Goal: Information Seeking & Learning: Learn about a topic

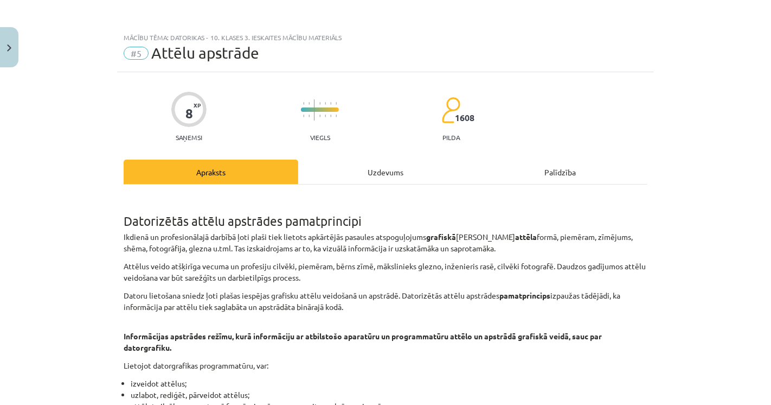
scroll to position [120, 0]
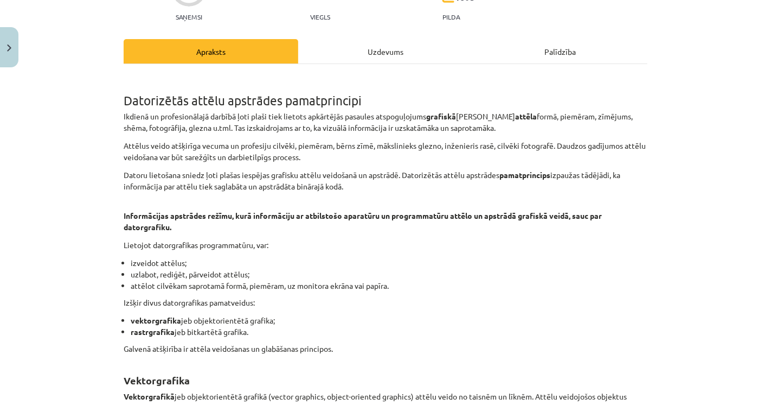
click at [170, 226] on p "Informācijas apstrādes režīmu, kurā informāciju ar atbilstošo aparatūru un prog…" at bounding box center [386, 215] width 524 height 34
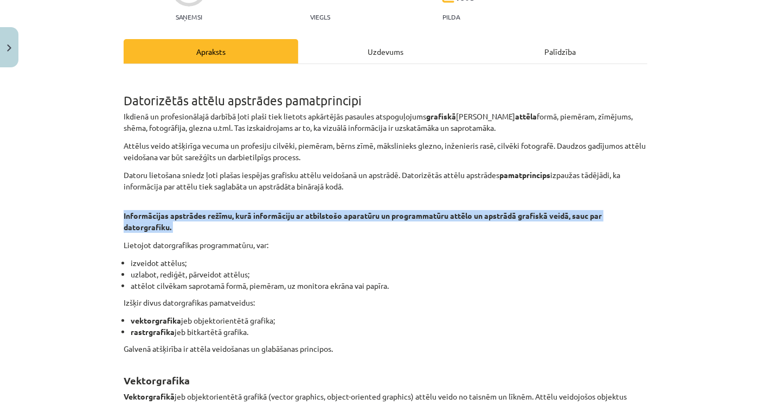
click at [170, 226] on p "Informācijas apstrādes režīmu, kurā informāciju ar atbilstošo aparatūru un prog…" at bounding box center [386, 215] width 524 height 34
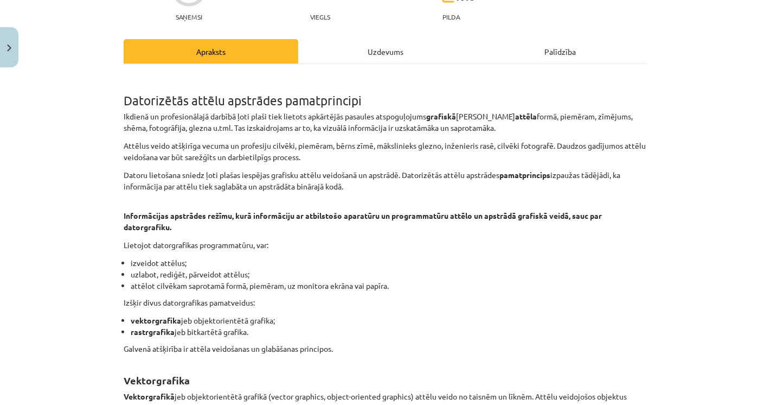
click at [160, 245] on p "Lietojot datorgrafikas programmatūru, var:" at bounding box center [386, 244] width 524 height 11
click at [131, 262] on li "izveidot attēlus;" at bounding box center [389, 262] width 517 height 11
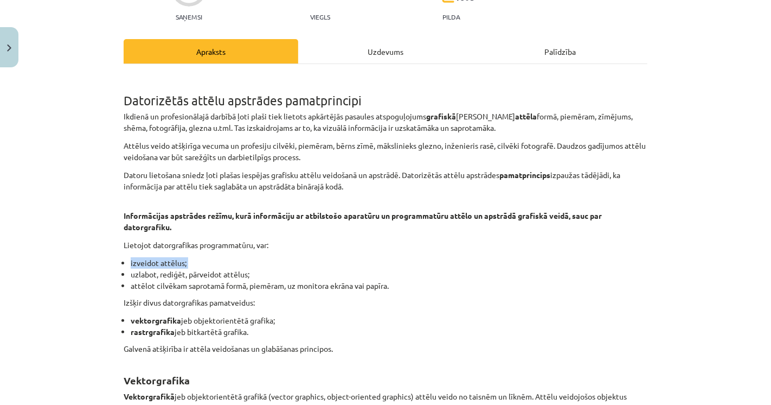
click at [131, 262] on li "izveidot attēlus;" at bounding box center [389, 262] width 517 height 11
click at [125, 249] on p "Lietojot datorgrafikas programmatūru, var:" at bounding box center [386, 244] width 524 height 11
drag, startPoint x: 261, startPoint y: 244, endPoint x: 137, endPoint y: 280, distance: 129.4
click at [124, 241] on p "Lietojot datorgrafikas programmatūru, var:" at bounding box center [386, 244] width 524 height 11
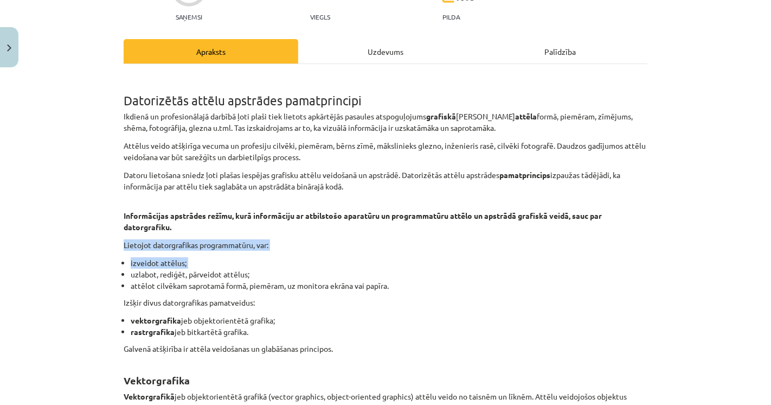
drag, startPoint x: 120, startPoint y: 241, endPoint x: 125, endPoint y: 277, distance: 36.2
click at [188, 265] on li "izveidot attēlus;" at bounding box center [389, 262] width 517 height 11
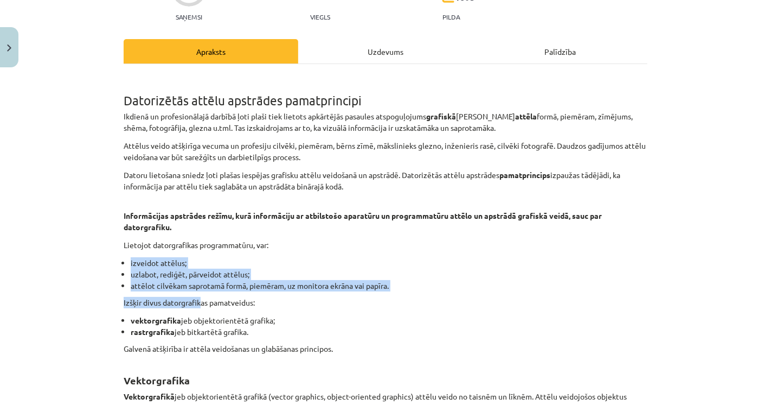
drag, startPoint x: 179, startPoint y: 292, endPoint x: 87, endPoint y: 250, distance: 101.7
click at [87, 250] on div "Mācību tēma: Datorikas - 10. klases 3. ieskaites mācību materiāls #5 Attēlu aps…" at bounding box center [385, 202] width 771 height 405
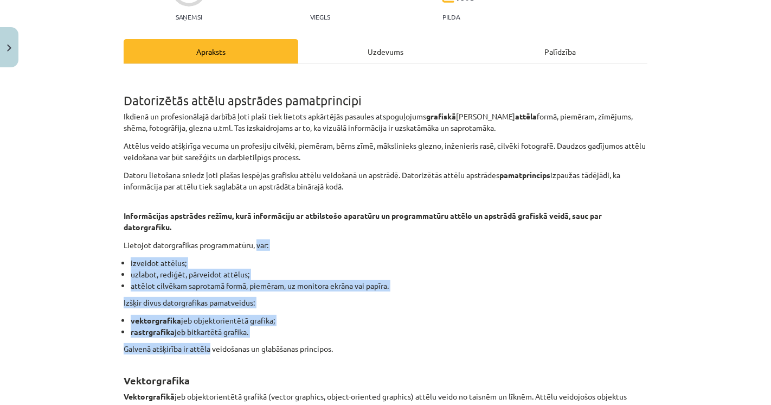
drag, startPoint x: 254, startPoint y: 239, endPoint x: 206, endPoint y: 337, distance: 109.1
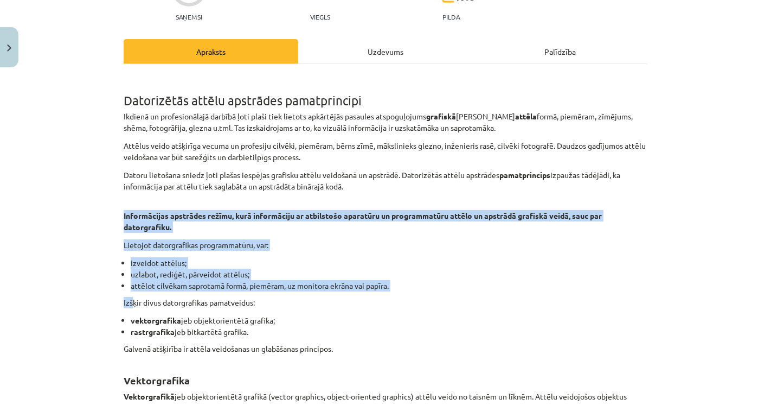
drag, startPoint x: 114, startPoint y: 214, endPoint x: 129, endPoint y: 296, distance: 82.6
click at [124, 264] on ul "izveidot attēlus; uzlabot, rediģēt, pārveidot attēlus; attēlot cilvēkam saprota…" at bounding box center [386, 274] width 524 height 34
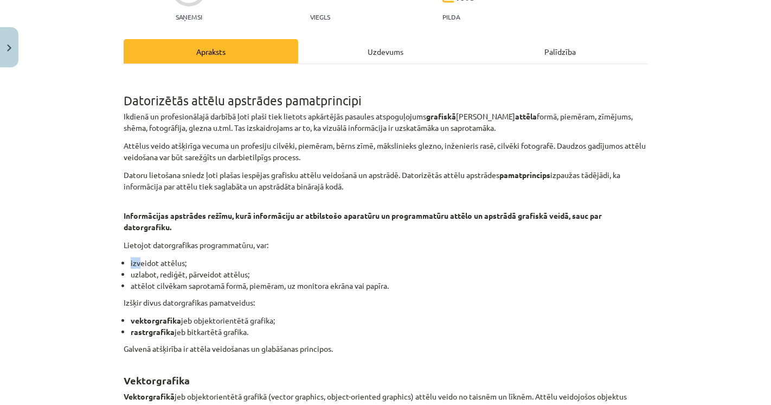
drag, startPoint x: 116, startPoint y: 260, endPoint x: 134, endPoint y: 262, distance: 18.6
click at [173, 262] on li "izveidot attēlus;" at bounding box center [389, 262] width 517 height 11
drag, startPoint x: 169, startPoint y: 262, endPoint x: 100, endPoint y: 256, distance: 68.6
click at [100, 256] on div "Mācību tēma: Datorikas - 10. klases 3. ieskaites mācību materiāls #5 Attēlu aps…" at bounding box center [385, 202] width 771 height 405
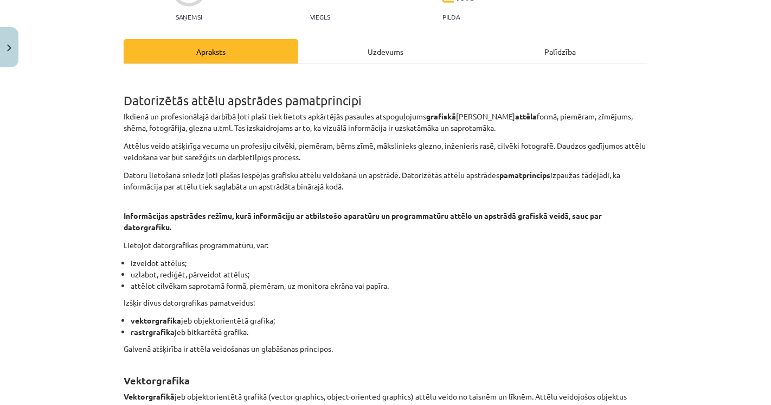
click at [188, 276] on li "uzlabot, rediģēt, pārveidot attēlus;" at bounding box center [389, 273] width 517 height 11
drag, startPoint x: 189, startPoint y: 277, endPoint x: 243, endPoint y: 282, distance: 54.4
click at [243, 282] on ul "izveidot attēlus; uzlabot, rediģēt, pārveidot attēlus; attēlot cilvēkam saprota…" at bounding box center [386, 274] width 524 height 34
click at [138, 315] on strong "vektorgrafika" at bounding box center [156, 320] width 50 height 10
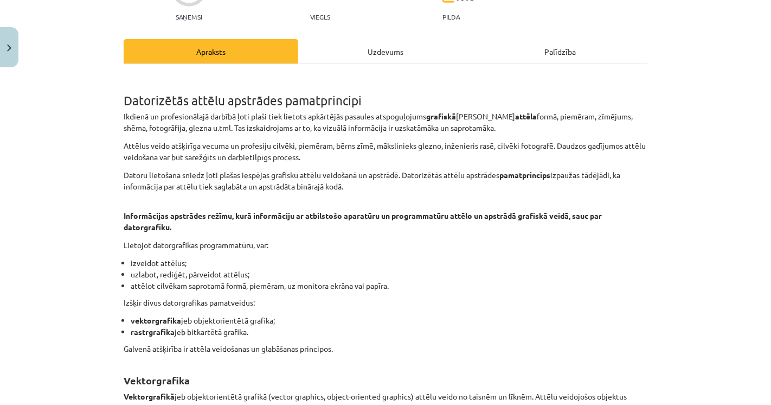
click at [138, 315] on strong "vektorgrafika" at bounding box center [156, 320] width 50 height 10
click at [141, 332] on strong "rastrgrafika" at bounding box center [153, 331] width 44 height 10
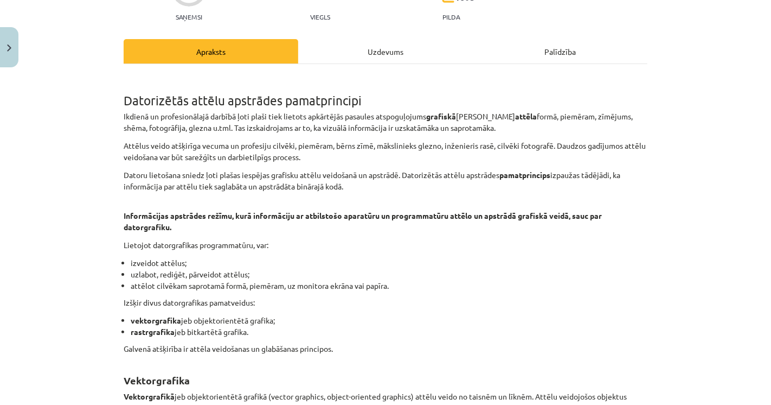
click at [129, 352] on p "Galvenā atšķirība ir attēla veidošanas un glabāšanas principos." at bounding box center [386, 348] width 524 height 11
click at [94, 336] on div "Mācību tēma: Datorikas - 10. klases 3. ieskaites mācību materiāls #5 Attēlu aps…" at bounding box center [385, 202] width 771 height 405
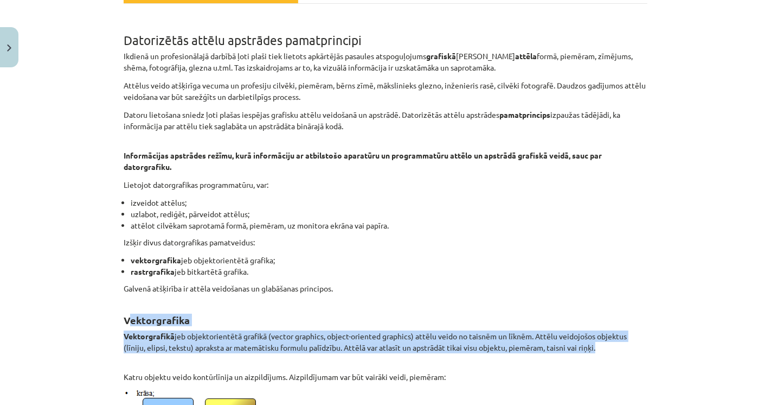
drag, startPoint x: 122, startPoint y: 320, endPoint x: 623, endPoint y: 344, distance: 501.6
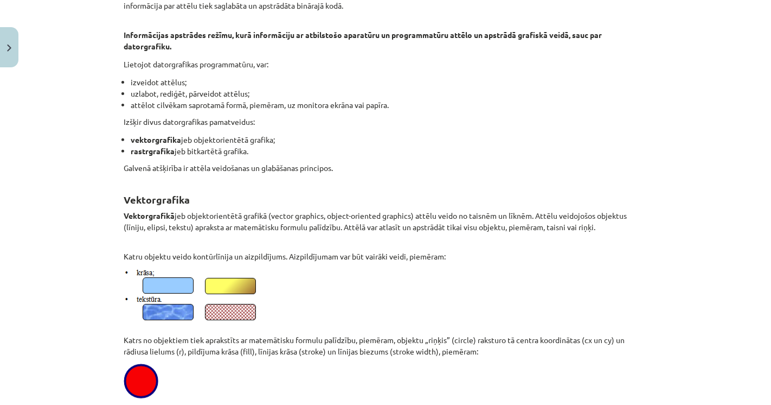
click at [111, 284] on div "Mācību tēma: Datorikas - 10. klases 3. ieskaites mācību materiāls #5 Attēlu aps…" at bounding box center [385, 202] width 771 height 405
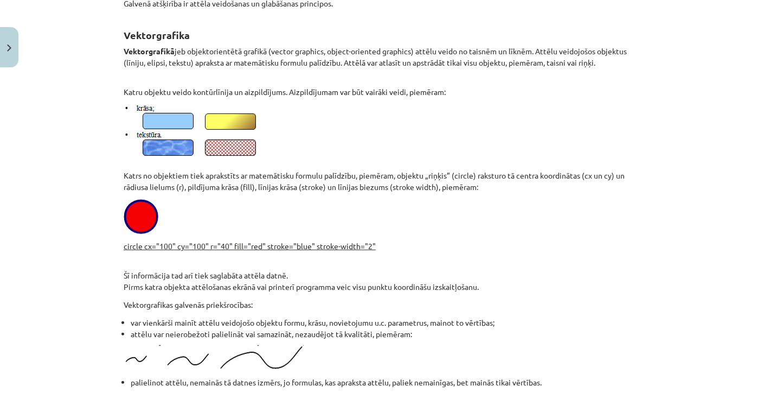
scroll to position [482, 0]
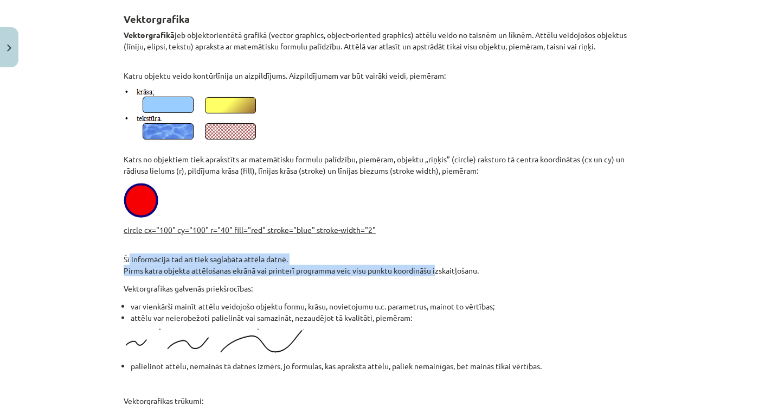
drag, startPoint x: 121, startPoint y: 253, endPoint x: 435, endPoint y: 271, distance: 313.9
click at [432, 272] on p "Šī informācija tad arī tiek saglabāta attēla datnē. Pirms katra objekta attēloš…" at bounding box center [386, 259] width 524 height 34
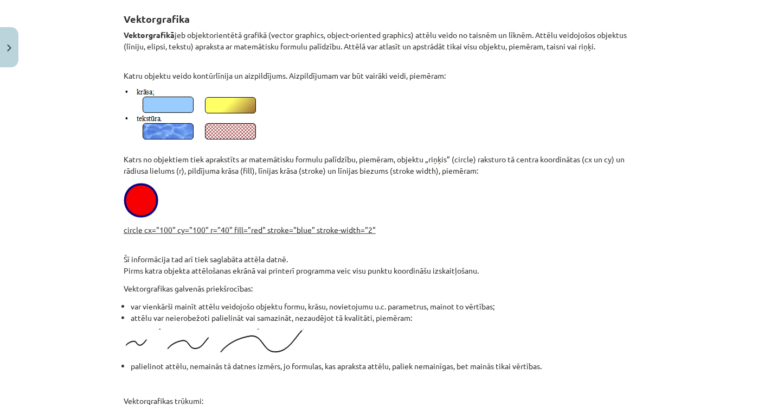
drag, startPoint x: 438, startPoint y: 270, endPoint x: 449, endPoint y: 270, distance: 10.9
click at [438, 270] on p "Šī informācija tad arī tiek saglabāta attēla datnē. Pirms katra objekta attēloš…" at bounding box center [386, 259] width 524 height 34
drag, startPoint x: 449, startPoint y: 270, endPoint x: 463, endPoint y: 270, distance: 13.6
click at [451, 270] on p "Šī informācija tad arī tiek saglabāta attēla datnē. Pirms katra objekta attēloš…" at bounding box center [386, 259] width 524 height 34
click at [466, 270] on p "Šī informācija tad arī tiek saglabāta attēla datnē. Pirms katra objekta attēloš…" at bounding box center [386, 259] width 524 height 34
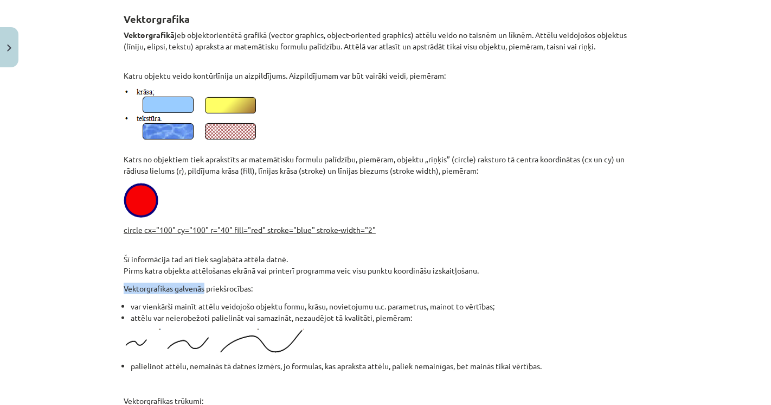
drag, startPoint x: 118, startPoint y: 283, endPoint x: 200, endPoint y: 287, distance: 82.0
drag, startPoint x: 130, startPoint y: 306, endPoint x: 298, endPoint y: 305, distance: 167.6
click at [292, 306] on li "var vienkārši mainīt attēlu veidojošo objektu formu, krāsu, novietojumu u.c. pa…" at bounding box center [389, 305] width 517 height 11
drag, startPoint x: 322, startPoint y: 303, endPoint x: 356, endPoint y: 300, distance: 33.8
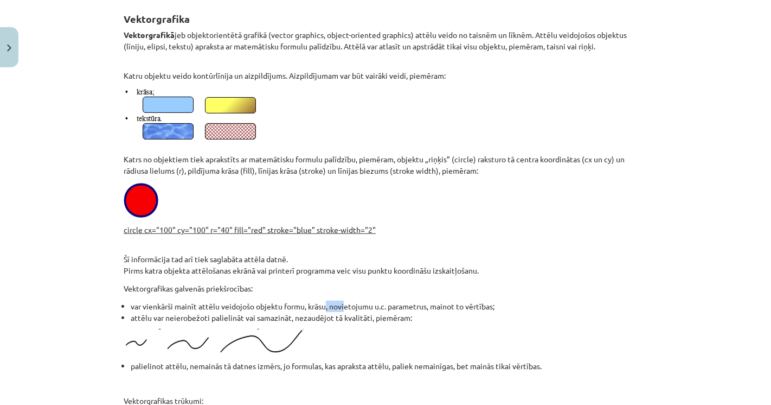
click at [348, 300] on li "var vienkārši mainīt attēlu veidojošo objektu formu, krāsu, novietojumu u.c. pa…" at bounding box center [389, 305] width 517 height 11
drag, startPoint x: 379, startPoint y: 302, endPoint x: 467, endPoint y: 303, distance: 87.9
click at [465, 303] on li "var vienkārši mainīt attēlu veidojošo objektu formu, krāsu, novietojumu u.c. pa…" at bounding box center [389, 305] width 517 height 11
drag, startPoint x: 477, startPoint y: 304, endPoint x: 493, endPoint y: 304, distance: 16.8
click at [483, 304] on li "var vienkārši mainīt attēlu veidojošo objektu formu, krāsu, novietojumu u.c. pa…" at bounding box center [389, 305] width 517 height 11
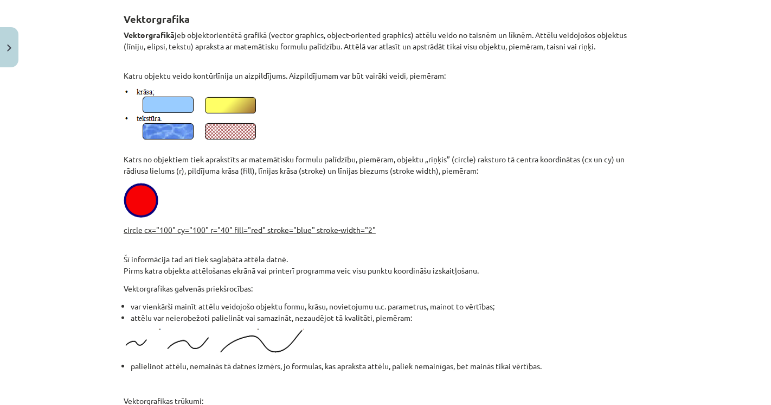
drag, startPoint x: 155, startPoint y: 316, endPoint x: 172, endPoint y: 315, distance: 17.4
click at [165, 315] on li "attēlu var neierobežoti palielināt vai samazināt, nezaudējot tā kvalitāti, piem…" at bounding box center [389, 317] width 517 height 11
drag, startPoint x: 197, startPoint y: 313, endPoint x: 355, endPoint y: 310, distance: 158.4
click at [350, 312] on li "attēlu var neierobežoti palielināt vai samazināt, nezaudējot tā kvalitāti, piem…" at bounding box center [389, 317] width 517 height 11
drag, startPoint x: 370, startPoint y: 311, endPoint x: 376, endPoint y: 311, distance: 6.0
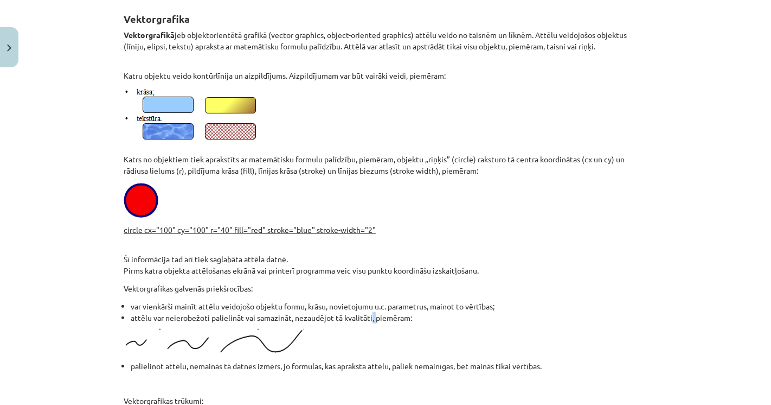
click at [375, 312] on li "attēlu var neierobežoti palielināt vai samazināt, nezaudējot tā kvalitāti, piem…" at bounding box center [389, 317] width 517 height 11
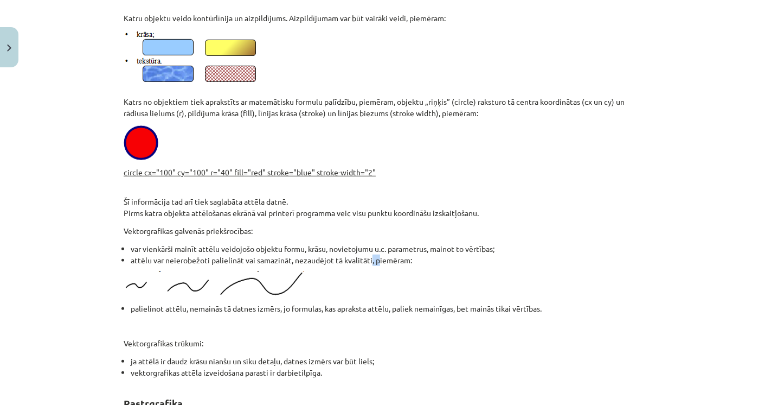
scroll to position [602, 0]
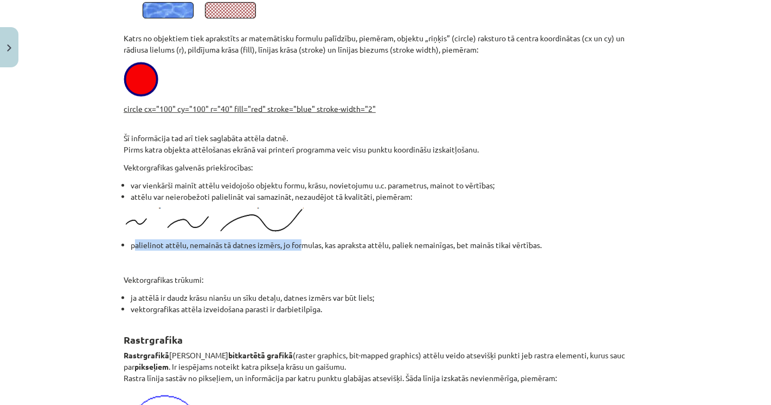
drag, startPoint x: 168, startPoint y: 245, endPoint x: 322, endPoint y: 247, distance: 154.6
click at [320, 247] on li "palielinot attēlu, nemainās tā datnes izmērs, jo formulas, kas apraksta attēlu,…" at bounding box center [389, 244] width 517 height 11
drag, startPoint x: 384, startPoint y: 247, endPoint x: 406, endPoint y: 246, distance: 21.2
click at [402, 246] on li "palielinot attēlu, nemainās tā datnes izmērs, jo formulas, kas apraksta attēlu,…" at bounding box center [389, 244] width 517 height 11
drag, startPoint x: 492, startPoint y: 245, endPoint x: 521, endPoint y: 246, distance: 28.7
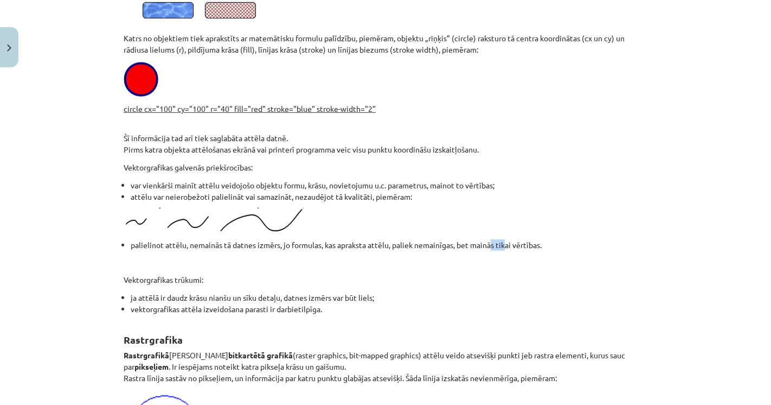
click at [517, 246] on li "palielinot attēlu, nemainās tā datnes izmērs, jo formulas, kas apraksta attēlu,…" at bounding box center [389, 244] width 517 height 11
drag, startPoint x: 541, startPoint y: 246, endPoint x: 561, endPoint y: 246, distance: 20.6
click at [556, 246] on li "palielinot attēlu, nemainās tā datnes izmērs, jo formulas, kas apraksta attēlu,…" at bounding box center [389, 244] width 517 height 11
drag, startPoint x: 126, startPoint y: 280, endPoint x: 176, endPoint y: 282, distance: 50.5
click at [176, 282] on p "Vektorgrafikas trūkumi:" at bounding box center [386, 279] width 524 height 11
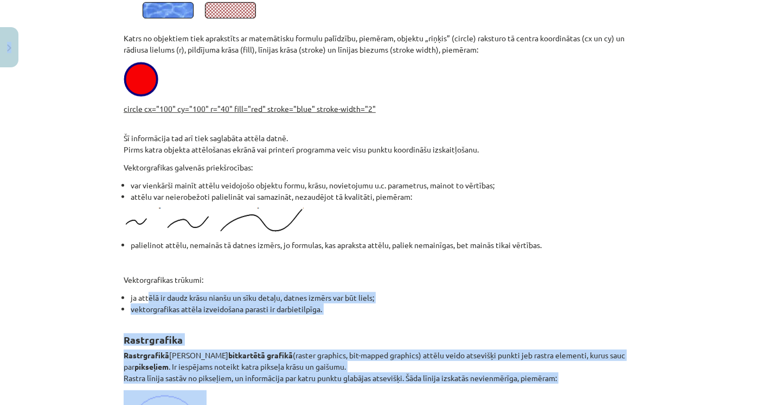
drag, startPoint x: 146, startPoint y: 299, endPoint x: 191, endPoint y: 297, distance: 45.1
click at [353, 295] on li "ja attēlā ir daudz krāsu nianšu un sīku detaļu, datnes izmērs var būt liels;" at bounding box center [389, 297] width 517 height 11
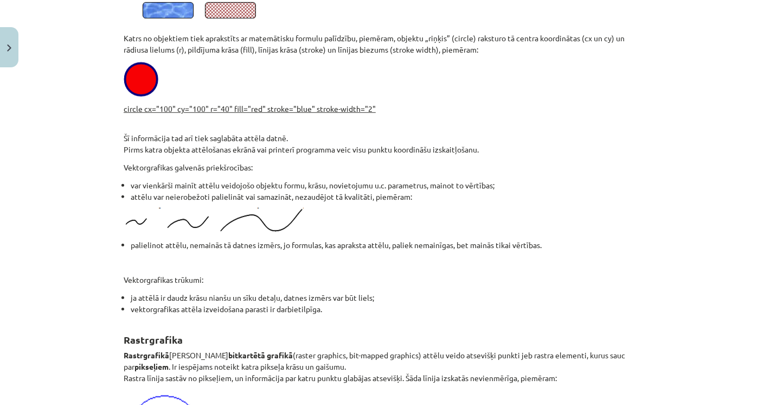
click at [226, 309] on li "vektorgrafikas attēla izveidošana parasti ir darbietilpīga." at bounding box center [389, 308] width 517 height 11
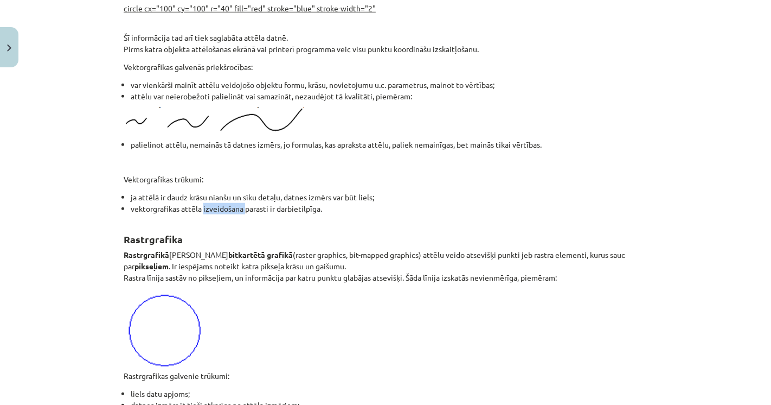
scroll to position [723, 0]
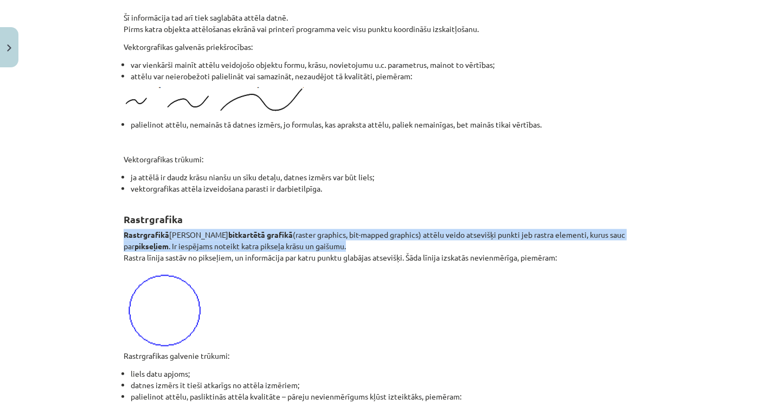
drag, startPoint x: 118, startPoint y: 230, endPoint x: 292, endPoint y: 245, distance: 175.2
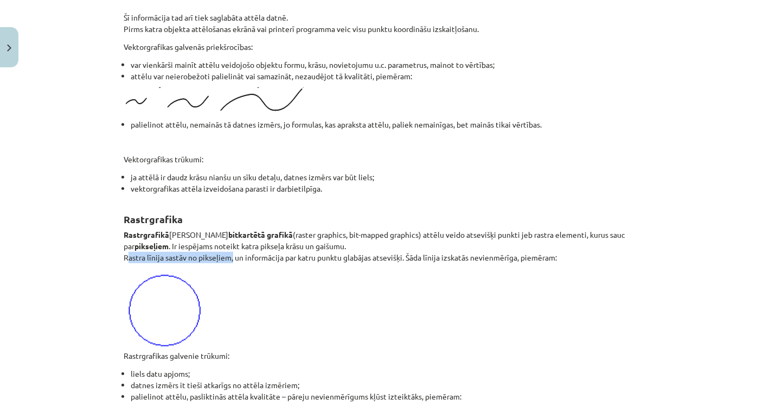
drag, startPoint x: 125, startPoint y: 256, endPoint x: 238, endPoint y: 254, distance: 112.8
drag, startPoint x: 239, startPoint y: 254, endPoint x: 247, endPoint y: 254, distance: 7.6
click at [241, 254] on p "Rastrgrafikā jeb bitkartētā grafikā (raster graphics, bit-mapped graphics) attē…" at bounding box center [386, 246] width 524 height 34
drag, startPoint x: 271, startPoint y: 255, endPoint x: 302, endPoint y: 258, distance: 30.5
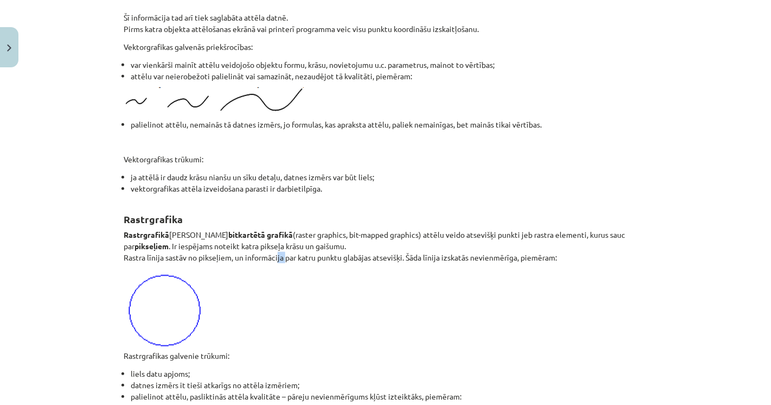
click at [286, 256] on p "Rastrgrafikā jeb bitkartētā grafikā (raster graphics, bit-mapped graphics) attē…" at bounding box center [386, 246] width 524 height 34
drag, startPoint x: 316, startPoint y: 259, endPoint x: 332, endPoint y: 259, distance: 16.3
click at [326, 259] on p "Rastrgrafikā jeb bitkartētā grafikā (raster graphics, bit-mapped graphics) attē…" at bounding box center [386, 246] width 524 height 34
drag, startPoint x: 335, startPoint y: 259, endPoint x: 342, endPoint y: 260, distance: 7.6
click at [336, 260] on p "Rastrgrafikā jeb bitkartētā grafikā (raster graphics, bit-mapped graphics) attē…" at bounding box center [386, 246] width 524 height 34
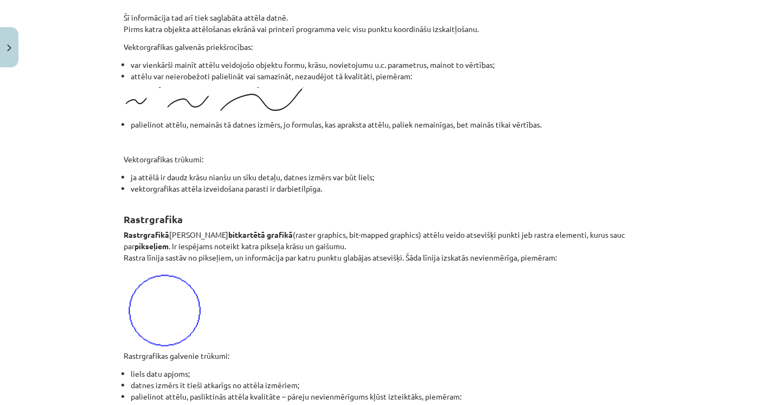
click at [343, 260] on p "Rastrgrafikā jeb bitkartētā grafikā (raster graphics, bit-mapped graphics) attē…" at bounding box center [386, 246] width 524 height 34
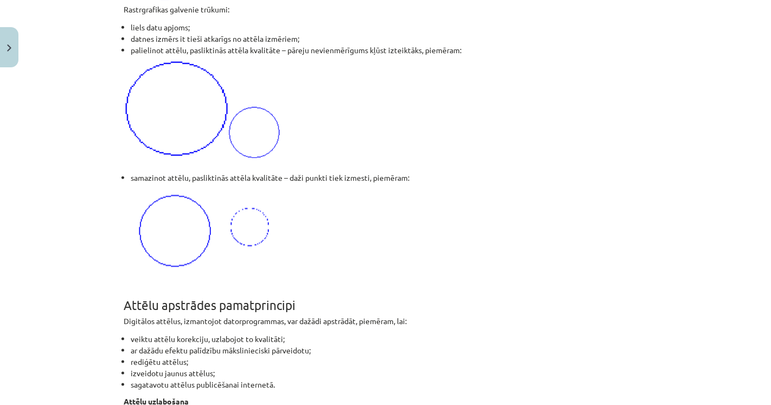
scroll to position [1085, 0]
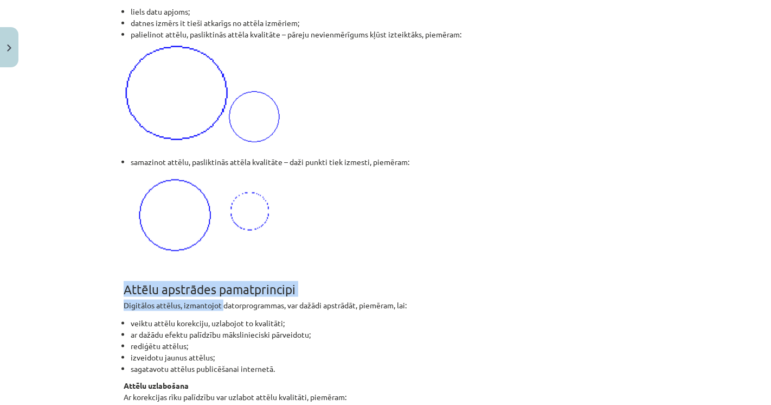
drag, startPoint x: 114, startPoint y: 283, endPoint x: 220, endPoint y: 303, distance: 107.0
click at [220, 303] on p "Digitālos attēlus, izmantojot datorprogrammas, var dažādi apstrādāt, piemēram, …" at bounding box center [386, 304] width 524 height 11
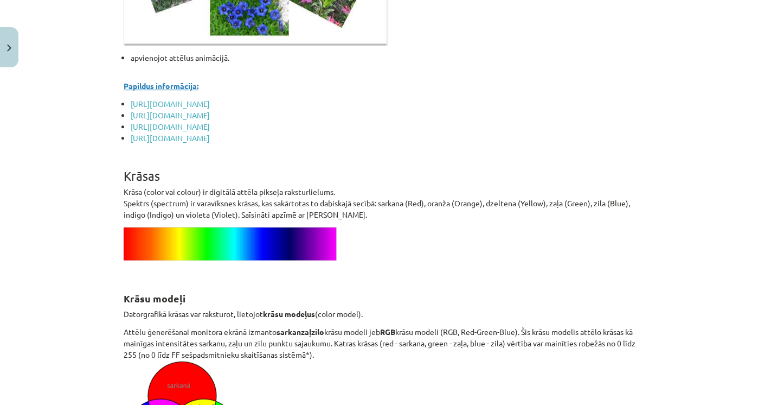
scroll to position [2892, 0]
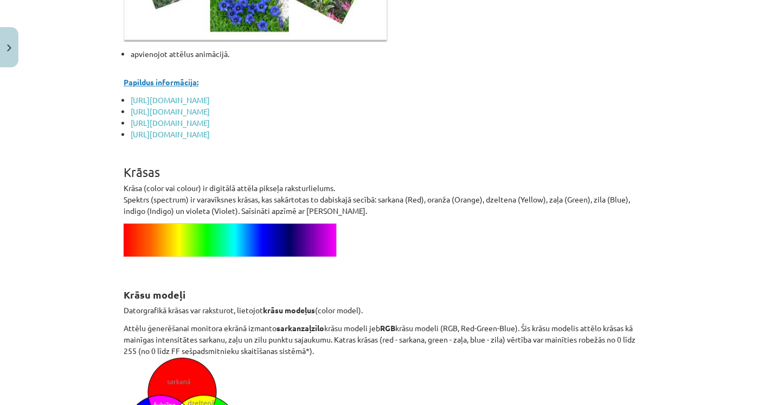
drag, startPoint x: 271, startPoint y: 300, endPoint x: 265, endPoint y: 299, distance: 6.0
click at [272, 300] on h2 "Krāsu modeļi" at bounding box center [386, 282] width 524 height 38
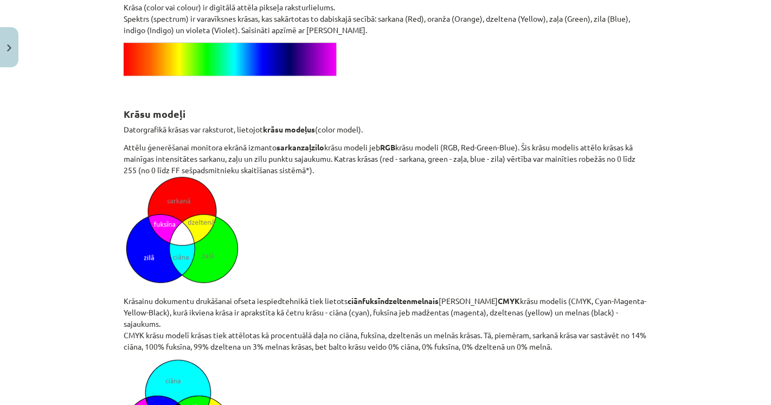
scroll to position [3133, 0]
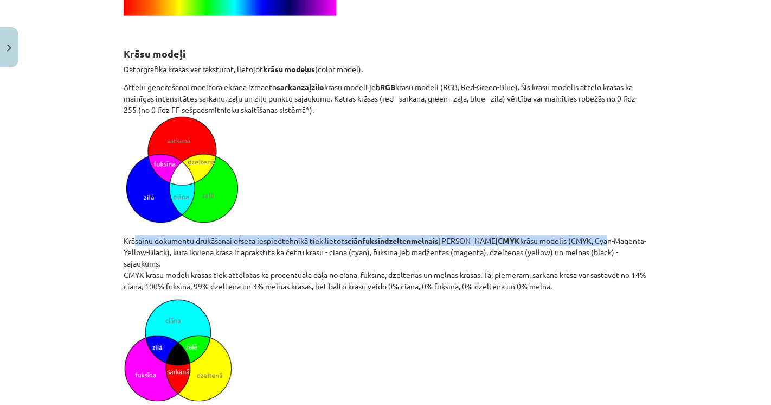
drag, startPoint x: 131, startPoint y: 234, endPoint x: 565, endPoint y: 241, distance: 433.9
click at [565, 241] on p "Attēlu ģenerēšanai monitora ekrānā izmanto sarkanzaļzilo krāsu modeli jeb RGB k…" at bounding box center [386, 186] width 524 height 210
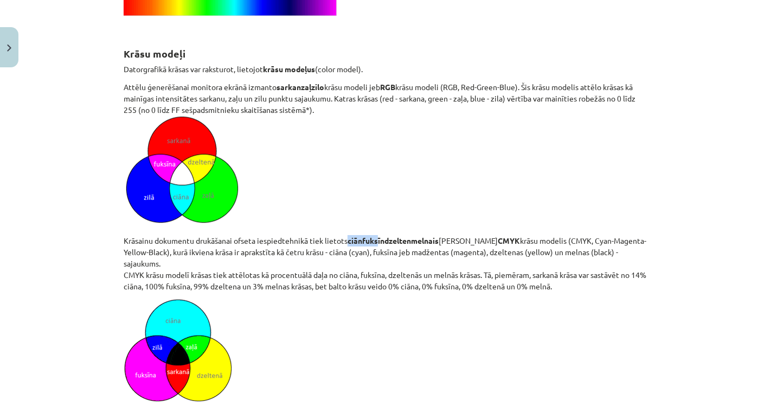
drag, startPoint x: 342, startPoint y: 238, endPoint x: 380, endPoint y: 240, distance: 37.5
click at [375, 242] on p "Attēlu ģenerēšanai monitora ekrānā izmanto sarkanzaļzilo krāsu modeli jeb RGB k…" at bounding box center [386, 186] width 524 height 210
click at [381, 239] on strong "ciānfuksīndzeltenmelnais" at bounding box center [393, 240] width 91 height 10
click at [395, 240] on strong "ciānfuksīndzeltenmelnais" at bounding box center [393, 240] width 91 height 10
drag, startPoint x: 151, startPoint y: 252, endPoint x: 306, endPoint y: 247, distance: 155.2
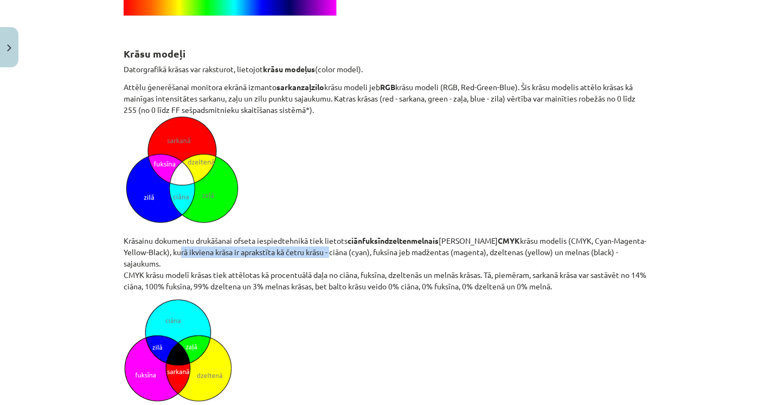
click at [305, 247] on p "Attēlu ģenerēšanai monitora ekrānā izmanto sarkanzaļzilo krāsu modeli jeb RGB k…" at bounding box center [386, 186] width 524 height 210
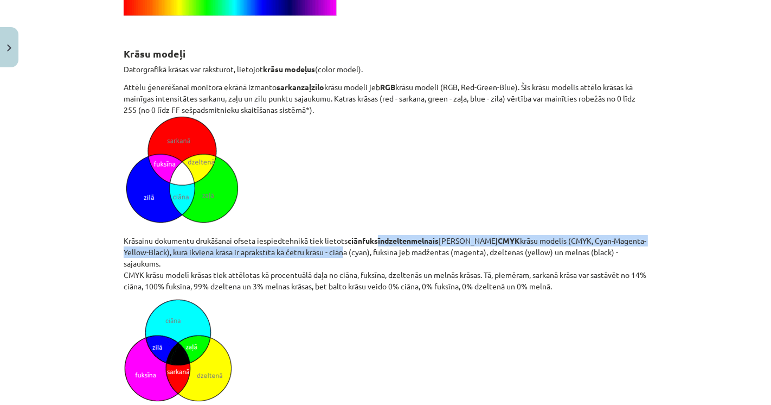
drag, startPoint x: 325, startPoint y: 247, endPoint x: 393, endPoint y: 239, distance: 68.3
click at [381, 240] on p "Attēlu ģenerēšanai monitora ekrānā izmanto sarkanzaļzilo krāsu modeli jeb RGB k…" at bounding box center [386, 186] width 524 height 210
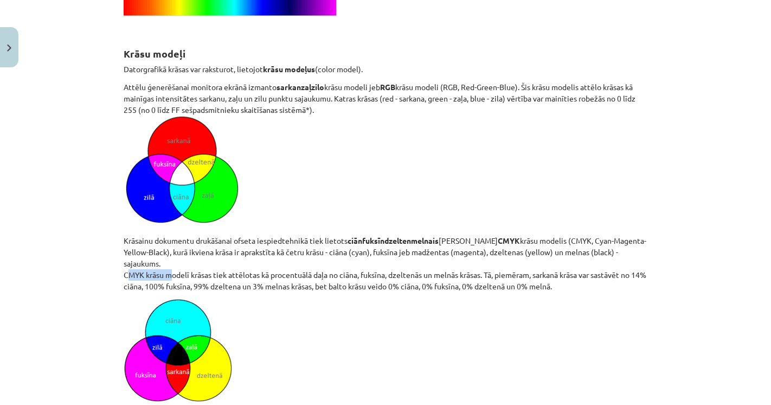
drag, startPoint x: 142, startPoint y: 261, endPoint x: 169, endPoint y: 261, distance: 26.6
drag, startPoint x: 204, startPoint y: 264, endPoint x: 216, endPoint y: 264, distance: 11.9
click at [209, 264] on p "Attēlu ģenerēšanai monitora ekrānā izmanto sarkanzaļzilo krāsu modeli jeb RGB k…" at bounding box center [386, 186] width 524 height 210
click at [241, 264] on p "Attēlu ģenerēšanai monitora ekrānā izmanto sarkanzaļzilo krāsu modeli jeb RGB k…" at bounding box center [386, 186] width 524 height 210
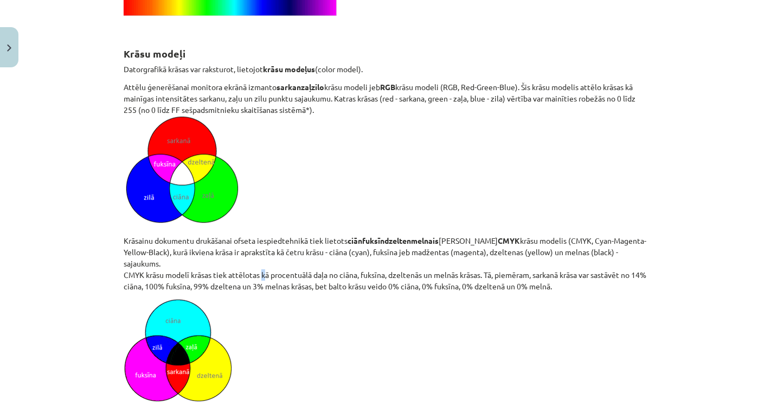
drag, startPoint x: 258, startPoint y: 264, endPoint x: 268, endPoint y: 262, distance: 10.9
click at [263, 262] on p "Attēlu ģenerēšanai monitora ekrānā izmanto sarkanzaļzilo krāsu modeli jeb RGB k…" at bounding box center [386, 186] width 524 height 210
drag, startPoint x: 286, startPoint y: 261, endPoint x: 302, endPoint y: 261, distance: 15.7
click at [299, 261] on p "Attēlu ģenerēšanai monitora ekrānā izmanto sarkanzaļzilo krāsu modeli jeb RGB k…" at bounding box center [386, 186] width 524 height 210
drag, startPoint x: 319, startPoint y: 261, endPoint x: 338, endPoint y: 261, distance: 18.4
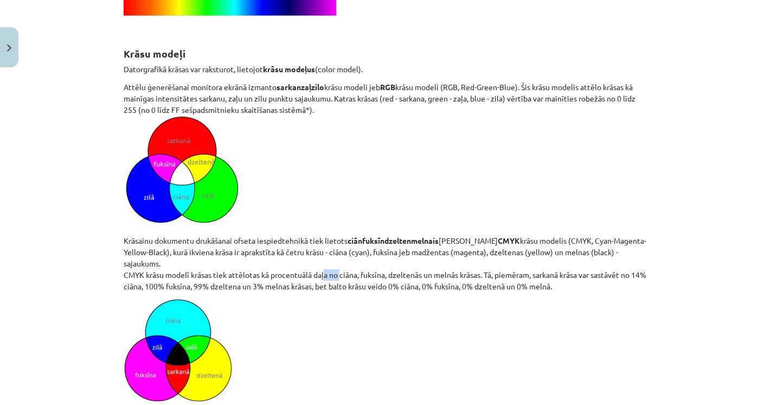
click at [337, 261] on p "Attēlu ģenerēšanai monitora ekrānā izmanto sarkanzaļzilo krāsu modeli jeb RGB k…" at bounding box center [386, 186] width 524 height 210
drag, startPoint x: 356, startPoint y: 261, endPoint x: 365, endPoint y: 260, distance: 9.2
click at [363, 261] on p "Attēlu ģenerēšanai monitora ekrānā izmanto sarkanzaļzilo krāsu modeli jeb RGB k…" at bounding box center [386, 186] width 524 height 210
click at [381, 260] on p "Attēlu ģenerēšanai monitora ekrānā izmanto sarkanzaļzilo krāsu modeli jeb RGB k…" at bounding box center [386, 186] width 524 height 210
drag, startPoint x: 389, startPoint y: 260, endPoint x: 406, endPoint y: 262, distance: 16.9
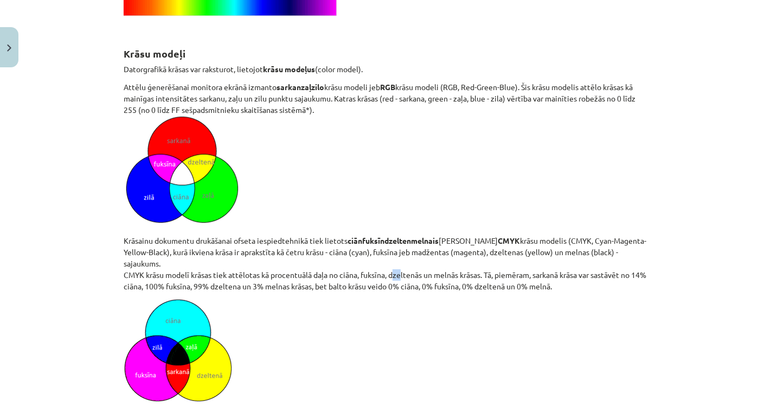
click at [395, 260] on p "Attēlu ģenerēšanai monitora ekrānā izmanto sarkanzaļzilo krāsu modeli jeb RGB k…" at bounding box center [386, 186] width 524 height 210
drag, startPoint x: 406, startPoint y: 262, endPoint x: 414, endPoint y: 262, distance: 8.2
click at [407, 262] on p "Attēlu ģenerēšanai monitora ekrānā izmanto sarkanzaļzilo krāsu modeli jeb RGB k…" at bounding box center [386, 186] width 524 height 210
drag, startPoint x: 414, startPoint y: 262, endPoint x: 420, endPoint y: 262, distance: 6.0
click at [418, 262] on p "Attēlu ģenerēšanai monitora ekrānā izmanto sarkanzaļzilo krāsu modeli jeb RGB k…" at bounding box center [386, 186] width 524 height 210
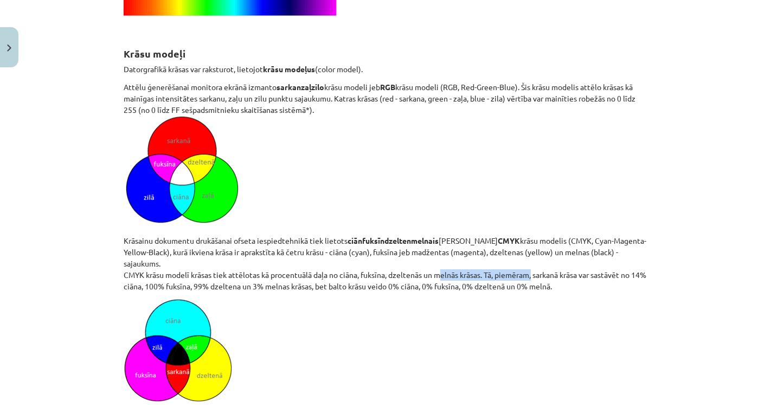
drag, startPoint x: 433, startPoint y: 264, endPoint x: 530, endPoint y: 266, distance: 96.6
click at [530, 266] on p "Attēlu ģenerēšanai monitora ekrānā izmanto sarkanzaļzilo krāsu modeli jeb RGB k…" at bounding box center [386, 186] width 524 height 210
click at [531, 267] on p "Attēlu ģenerēšanai monitora ekrānā izmanto sarkanzaļzilo krāsu modeli jeb RGB k…" at bounding box center [386, 186] width 524 height 210
click at [535, 273] on p "Attēlu ģenerēšanai monitora ekrānā izmanto sarkanzaļzilo krāsu modeli jeb RGB k…" at bounding box center [386, 186] width 524 height 210
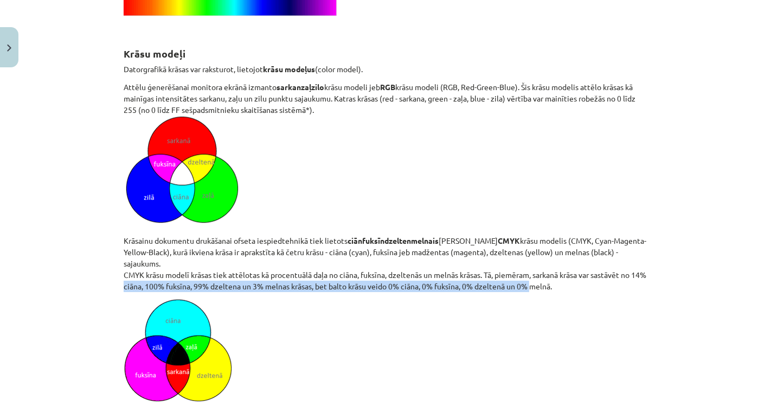
drag, startPoint x: 535, startPoint y: 273, endPoint x: 132, endPoint y: 275, distance: 402.4
click at [132, 275] on p "Attēlu ģenerēšanai monitora ekrānā izmanto sarkanzaļzilo krāsu modeli jeb RGB k…" at bounding box center [386, 186] width 524 height 210
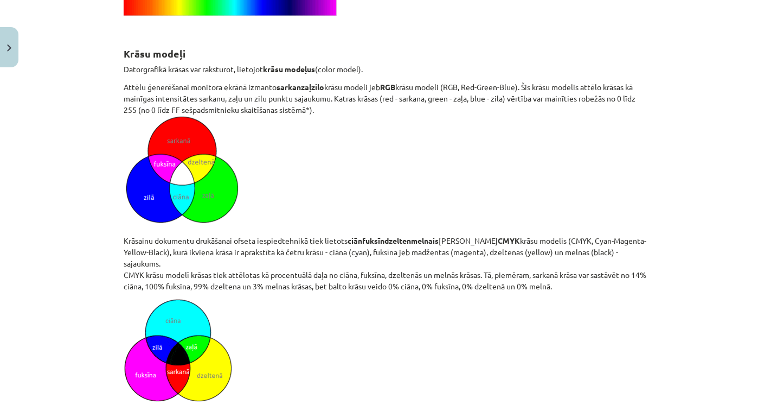
click at [129, 277] on p "Attēlu ģenerēšanai monitora ekrānā izmanto sarkanzaļzilo krāsu modeli jeb RGB k…" at bounding box center [386, 186] width 524 height 210
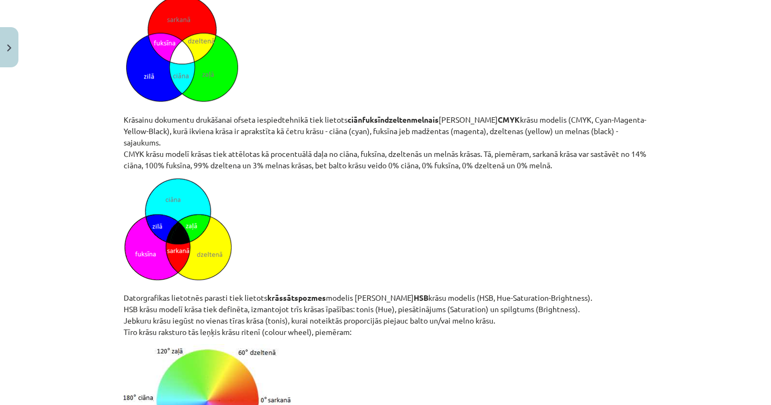
scroll to position [3374, 0]
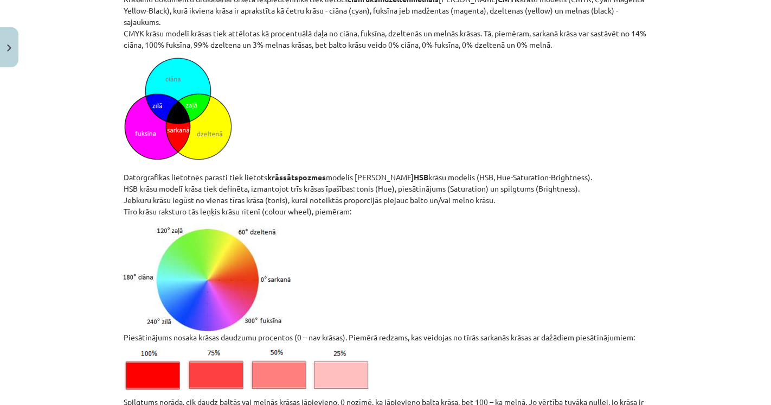
drag, startPoint x: 118, startPoint y: 163, endPoint x: 567, endPoint y: 168, distance: 449.6
click at [546, 175] on p "Datorgrafikas lietotnēs parasti tiek lietots krāssātspozmes modelis jeb HSB krā…" at bounding box center [386, 137] width 524 height 160
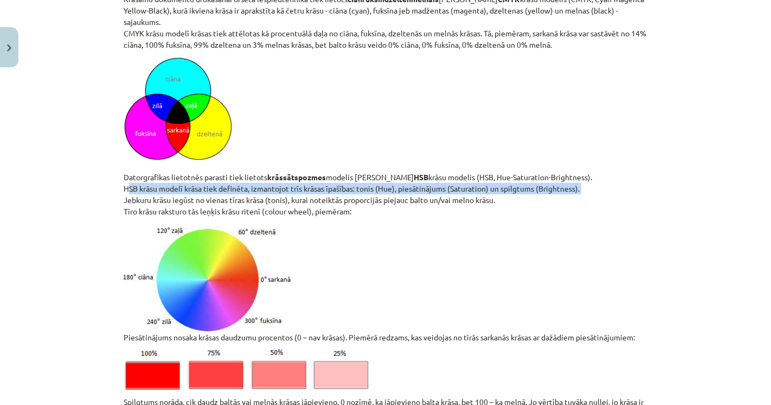
click at [546, 175] on p "Datorgrafikas lietotnēs parasti tiek lietots krāssātspozmes modelis jeb HSB krā…" at bounding box center [386, 137] width 524 height 160
click at [415, 178] on p "Datorgrafikas lietotnēs parasti tiek lietots krāssātspozmes modelis jeb HSB krā…" at bounding box center [386, 137] width 524 height 160
drag, startPoint x: 130, startPoint y: 188, endPoint x: 513, endPoint y: 196, distance: 382.9
click at [513, 196] on p "Datorgrafikas lietotnēs parasti tiek lietots krāssātspozmes modelis jeb HSB krā…" at bounding box center [386, 137] width 524 height 160
click at [502, 200] on p "Datorgrafikas lietotnēs parasti tiek lietots krāssātspozmes modelis jeb HSB krā…" at bounding box center [386, 137] width 524 height 160
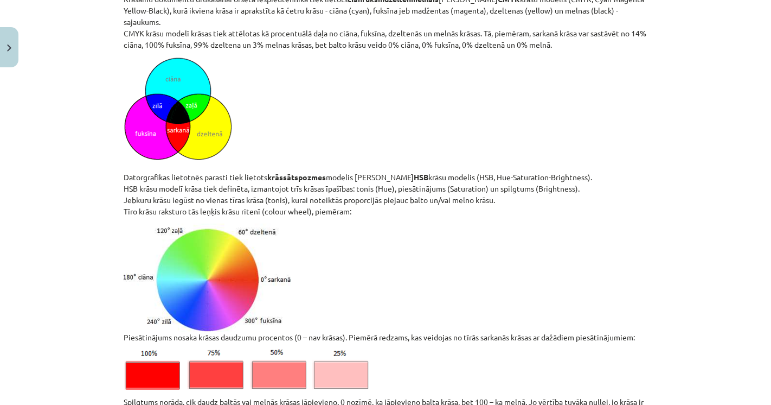
click at [124, 196] on p "Datorgrafikas lietotnēs parasti tiek lietots krāssātspozmes modelis jeb HSB krā…" at bounding box center [386, 137] width 524 height 160
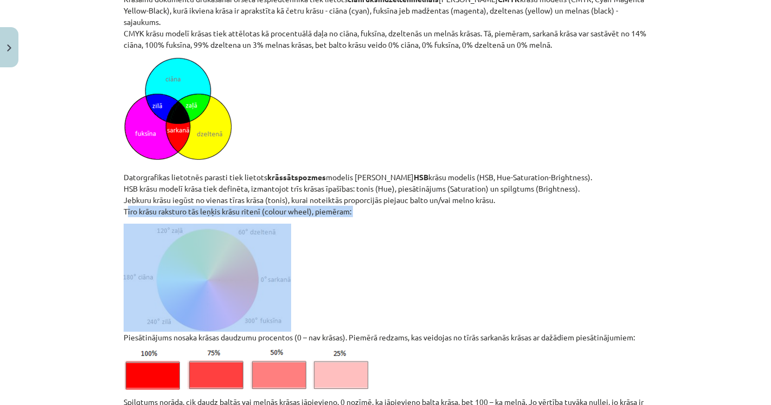
click at [124, 196] on p "Datorgrafikas lietotnēs parasti tiek lietots krāssātspozmes modelis jeb HSB krā…" at bounding box center [386, 137] width 524 height 160
click at [64, 221] on div "Mācību tēma: Datorikas - 10. klases 3. ieskaites mācību materiāls #5 Attēlu aps…" at bounding box center [385, 202] width 771 height 405
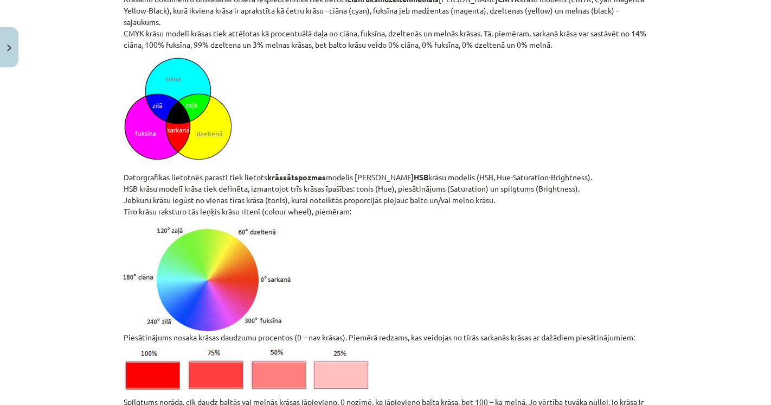
click at [176, 194] on p "Datorgrafikas lietotnēs parasti tiek lietots krāssātspozmes modelis jeb HSB krā…" at bounding box center [386, 137] width 524 height 160
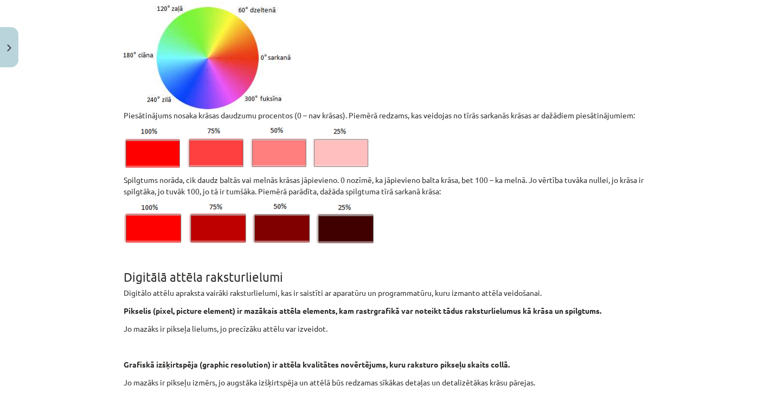
scroll to position [3615, 0]
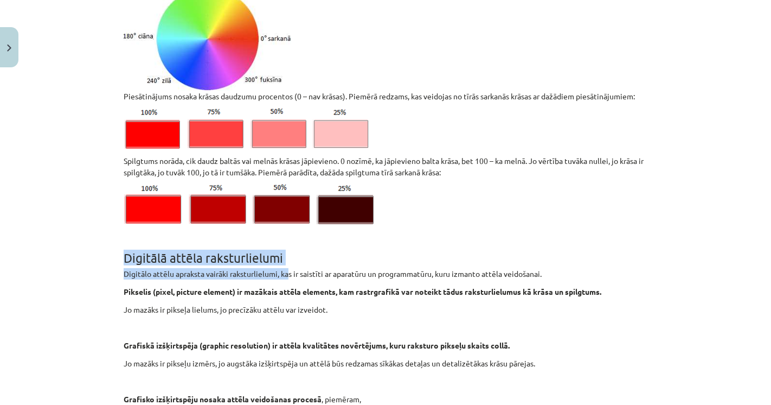
drag, startPoint x: 138, startPoint y: 248, endPoint x: 283, endPoint y: 250, distance: 144.8
click at [283, 250] on h1 "Digitālā attēla raksturlielumi" at bounding box center [386, 248] width 524 height 34
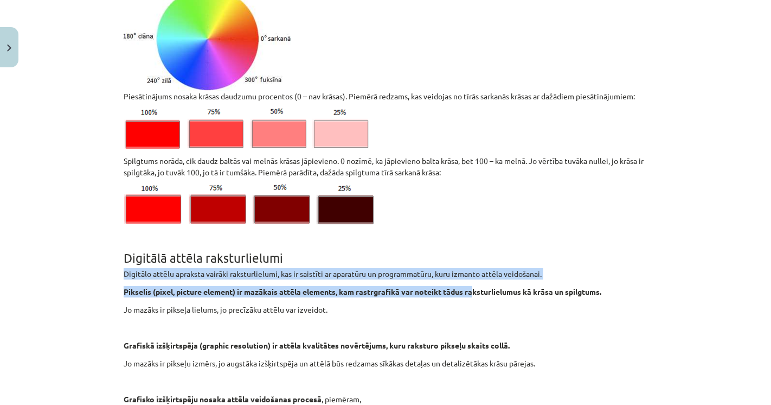
drag, startPoint x: 120, startPoint y: 260, endPoint x: 471, endPoint y: 272, distance: 350.5
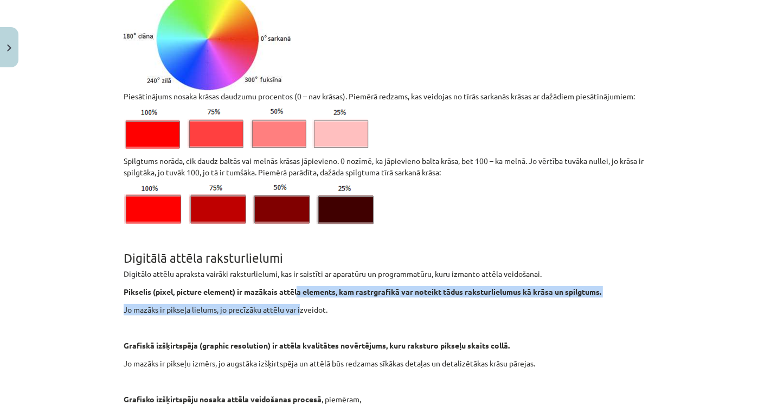
drag, startPoint x: 294, startPoint y: 281, endPoint x: 298, endPoint y: 292, distance: 11.5
click at [298, 304] on p "Jo mazāks ir pikseļa lielums, jo precīzāku attēlu var izveidot." at bounding box center [386, 309] width 524 height 11
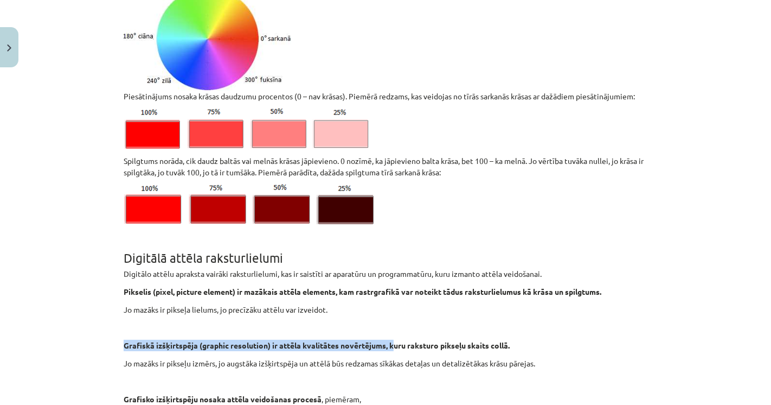
drag, startPoint x: 177, startPoint y: 330, endPoint x: 395, endPoint y: 331, distance: 218.5
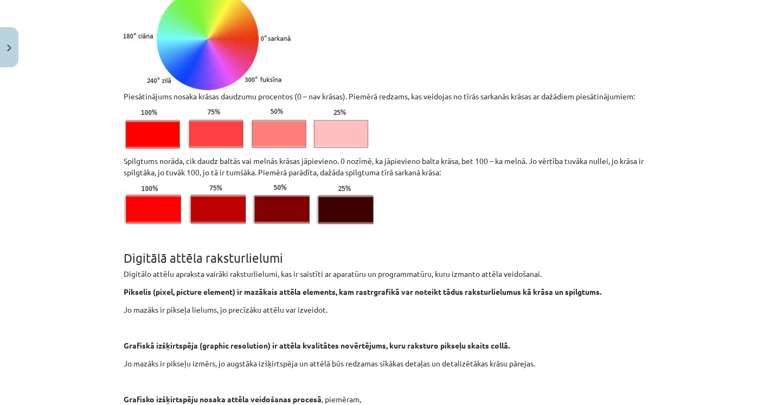
click at [400, 340] on strong "Grafiskā izšķirtspēja (graphic resolution) ir attēla kvalitātes novērtējums, ku…" at bounding box center [317, 345] width 386 height 10
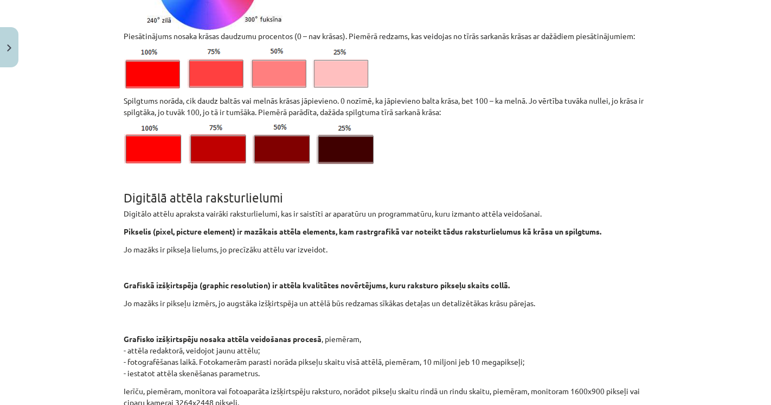
scroll to position [3735, 0]
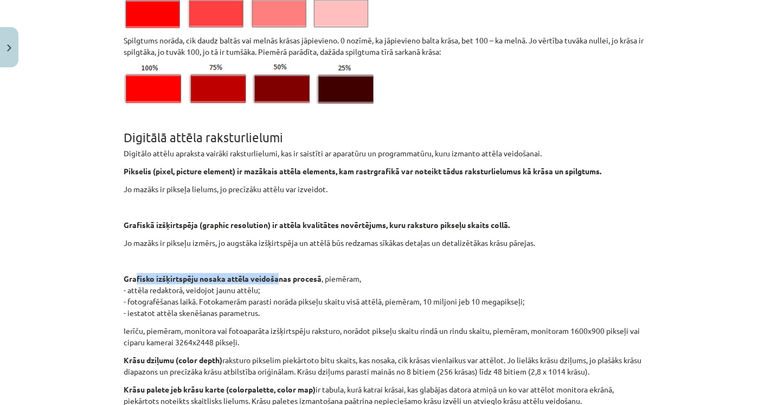
drag, startPoint x: 138, startPoint y: 266, endPoint x: 273, endPoint y: 270, distance: 135.1
click at [273, 273] on strong "Grafisko izšķirtspēju nosaka attēla veidošanas procesā" at bounding box center [223, 278] width 198 height 10
drag, startPoint x: 117, startPoint y: 277, endPoint x: 260, endPoint y: 281, distance: 143.2
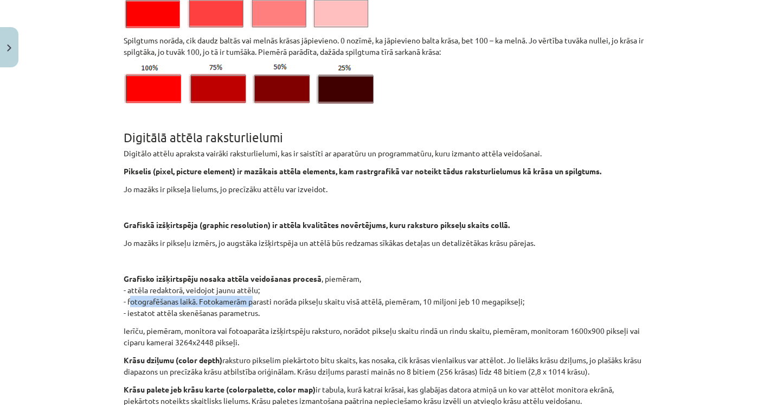
drag, startPoint x: 126, startPoint y: 285, endPoint x: 248, endPoint y: 293, distance: 122.3
click at [248, 293] on p "Grafisko izšķirtspēju nosaka attēla veidošanas procesā , piemēram, - attēla red…" at bounding box center [386, 296] width 524 height 46
drag, startPoint x: 328, startPoint y: 287, endPoint x: 531, endPoint y: 299, distance: 203.7
click at [531, 299] on p "Grafisko izšķirtspēju nosaka attēla veidošanas procesā , piemēram, - attēla red…" at bounding box center [386, 296] width 524 height 46
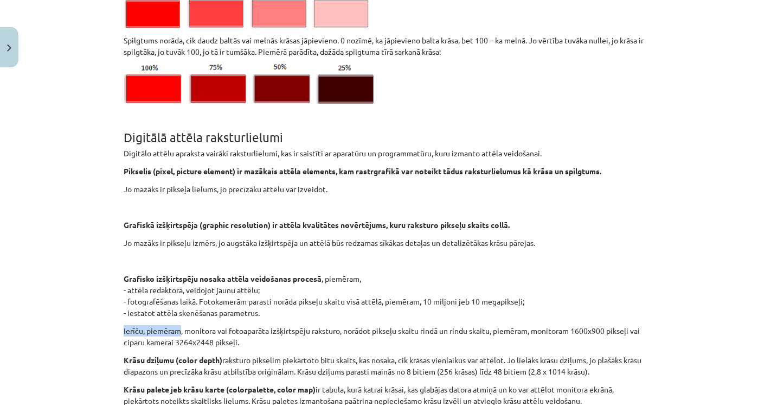
drag, startPoint x: 115, startPoint y: 316, endPoint x: 176, endPoint y: 318, distance: 61.3
drag, startPoint x: 215, startPoint y: 319, endPoint x: 259, endPoint y: 318, distance: 43.4
click at [257, 325] on p "Ierīču, piemēram, monitora vai fotoaparāta izšķirtspēju raksturo, norādot pikse…" at bounding box center [386, 336] width 524 height 23
drag, startPoint x: 275, startPoint y: 318, endPoint x: 314, endPoint y: 318, distance: 38.5
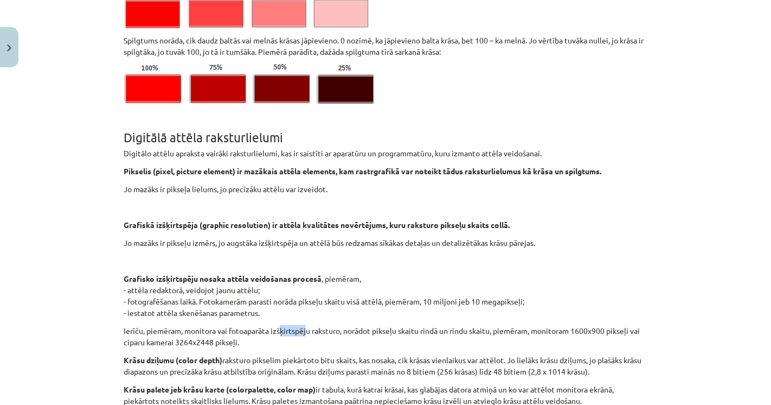
click at [306, 325] on p "Ierīču, piemēram, monitora vai fotoaparāta izšķirtspēju raksturo, norādot pikse…" at bounding box center [386, 336] width 524 height 23
drag, startPoint x: 331, startPoint y: 318, endPoint x: 356, endPoint y: 318, distance: 24.9
click at [348, 325] on p "Ierīču, piemēram, monitora vai fotoaparāta izšķirtspēju raksturo, norādot pikse…" at bounding box center [386, 336] width 524 height 23
drag, startPoint x: 363, startPoint y: 318, endPoint x: 402, endPoint y: 321, distance: 39.1
click at [379, 325] on p "Ierīču, piemēram, monitora vai fotoaparāta izšķirtspēju raksturo, norādot pikse…" at bounding box center [386, 336] width 524 height 23
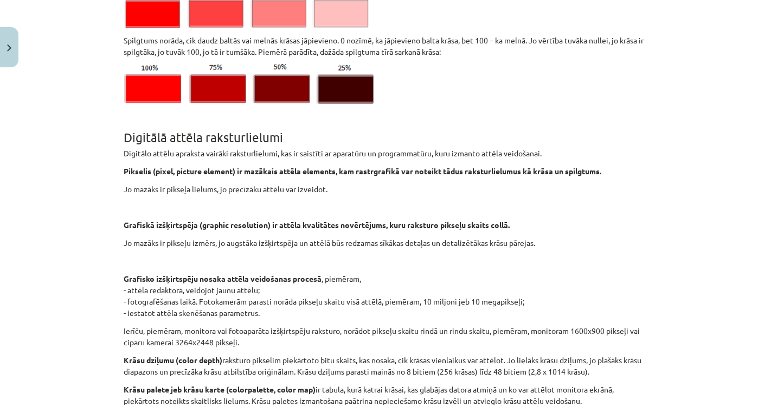
click at [403, 325] on p "Ierīču, piemēram, monitora vai fotoaparāta izšķirtspēju raksturo, norādot pikse…" at bounding box center [386, 336] width 524 height 23
drag, startPoint x: 418, startPoint y: 321, endPoint x: 427, endPoint y: 321, distance: 9.2
click at [419, 325] on p "Ierīču, piemēram, monitora vai fotoaparāta izšķirtspēju raksturo, norādot pikse…" at bounding box center [386, 336] width 524 height 23
drag, startPoint x: 432, startPoint y: 321, endPoint x: 457, endPoint y: 322, distance: 25.0
click at [446, 325] on p "Ierīču, piemēram, monitora vai fotoaparāta izšķirtspēju raksturo, norādot pikse…" at bounding box center [386, 336] width 524 height 23
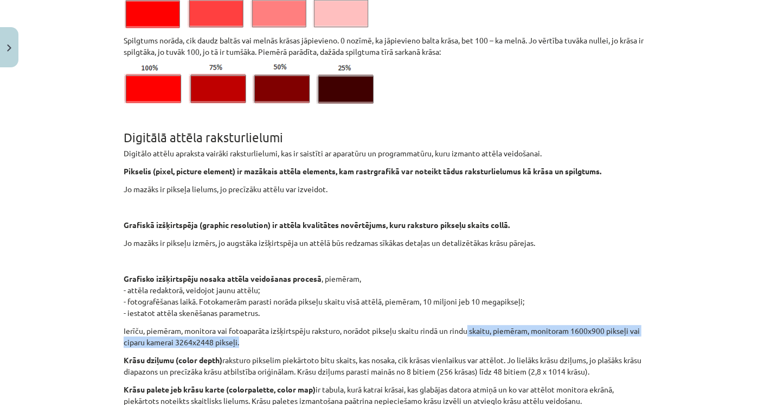
drag, startPoint x: 473, startPoint y: 324, endPoint x: 490, endPoint y: 324, distance: 16.3
click at [480, 325] on p "Ierīču, piemēram, monitora vai fotoaparāta izšķirtspēju raksturo, norādot pikse…" at bounding box center [386, 336] width 524 height 23
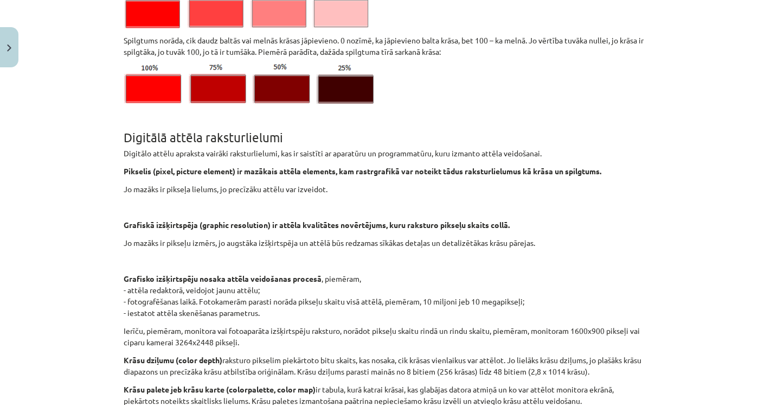
click at [299, 325] on p "Ierīču, piemēram, monitora vai fotoaparāta izšķirtspēju raksturo, norādot pikse…" at bounding box center [386, 336] width 524 height 23
drag, startPoint x: 126, startPoint y: 328, endPoint x: 200, endPoint y: 330, distance: 73.8
click at [200, 330] on p "Ierīču, piemēram, monitora vai fotoaparāta izšķirtspēju raksturo, norādot pikse…" at bounding box center [386, 336] width 524 height 23
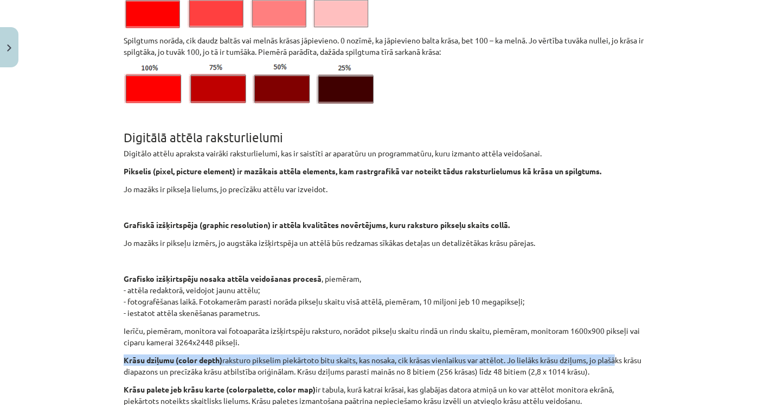
drag, startPoint x: 114, startPoint y: 342, endPoint x: 617, endPoint y: 351, distance: 502.8
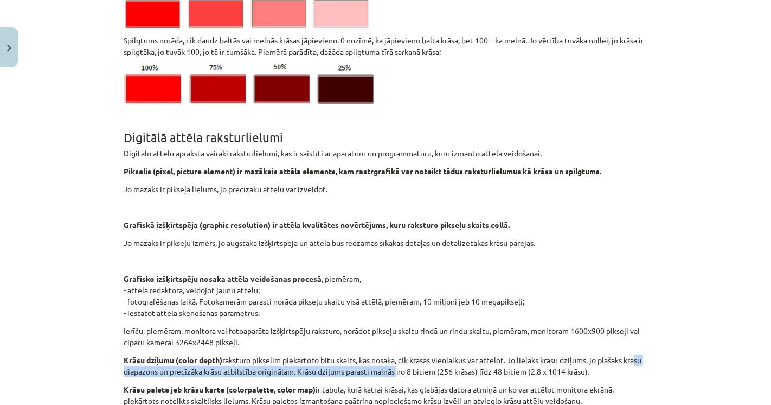
drag, startPoint x: 145, startPoint y: 357, endPoint x: 424, endPoint y: 365, distance: 279.4
click at [419, 363] on p "Krāsu dziļumu (color depth) raksturo pikselim piekārtoto bitu skaits, kas nosak…" at bounding box center [386, 365] width 524 height 23
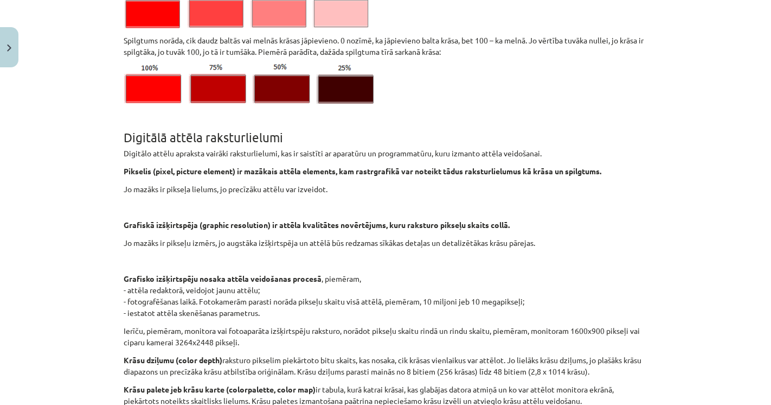
click at [438, 362] on p "Krāsu dziļumu (color depth) raksturo pikselim piekārtoto bitu skaits, kas nosak…" at bounding box center [386, 365] width 524 height 23
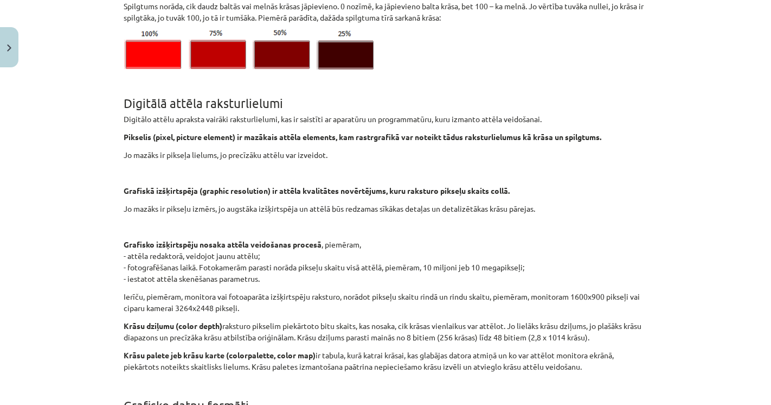
scroll to position [3796, 0]
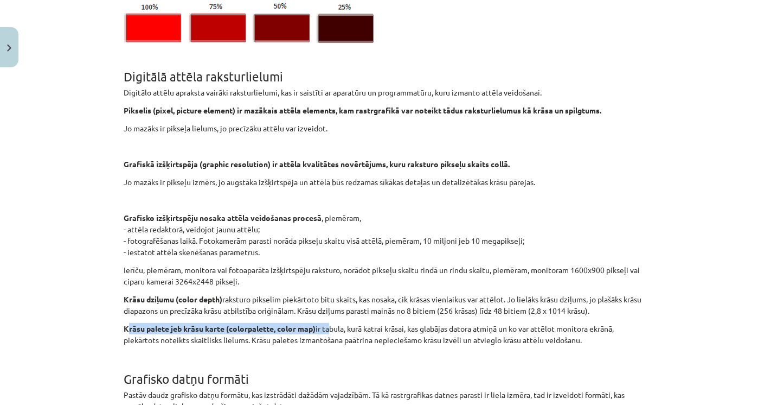
drag, startPoint x: 144, startPoint y: 313, endPoint x: 323, endPoint y: 318, distance: 179.0
click at [322, 323] on p "Krāsu palete jeb krāsu karte (colorpalette, color map) ir tabula, kurā katrai k…" at bounding box center [386, 334] width 524 height 23
click at [323, 323] on p "Krāsu palete jeb krāsu karte (colorpalette, color map) ir tabula, kurā katrai k…" at bounding box center [386, 334] width 524 height 23
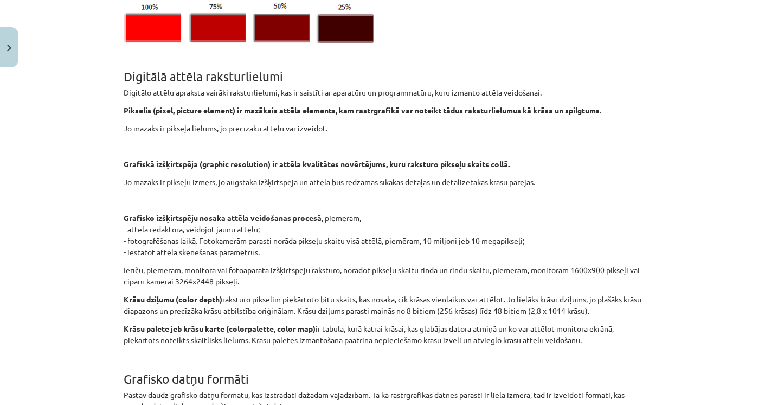
click at [333, 323] on p "Krāsu palete jeb krāsu karte (colorpalette, color map) ir tabula, kurā katrai k…" at bounding box center [386, 334] width 524 height 23
drag, startPoint x: 319, startPoint y: 313, endPoint x: 458, endPoint y: 307, distance: 138.4
click at [97, 307] on div "Mācību tēma: Datorikas - 10. klases 3. ieskaites mācību materiāls #5 Attēlu aps…" at bounding box center [385, 202] width 771 height 405
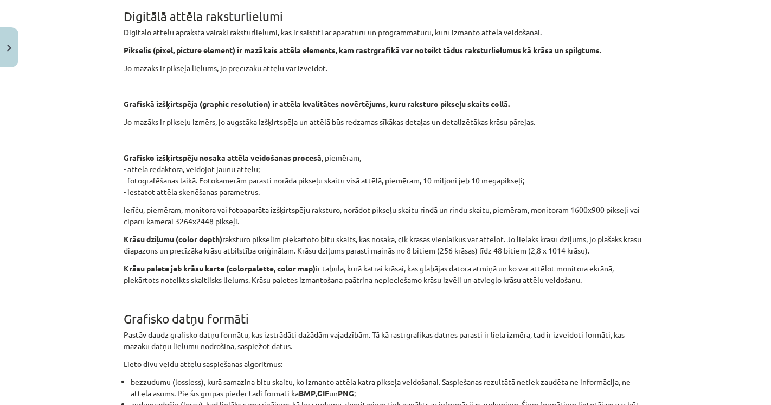
scroll to position [3916, 0]
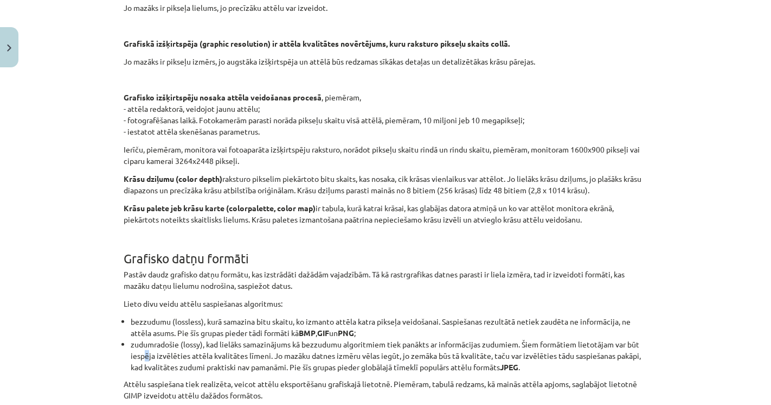
drag, startPoint x: 144, startPoint y: 342, endPoint x: 185, endPoint y: 343, distance: 41.2
click at [146, 342] on li "zudumradošie (lossy), kad lielāks samazinājums kā bezzudumu algoritmiem tiek pa…" at bounding box center [389, 355] width 517 height 34
drag, startPoint x: 212, startPoint y: 344, endPoint x: 246, endPoint y: 345, distance: 33.6
click at [237, 345] on li "zudumradošie (lossy), kad lielāks samazinājums kā bezzudumu algoritmiem tiek pa…" at bounding box center [389, 355] width 517 height 34
drag, startPoint x: 264, startPoint y: 345, endPoint x: 283, endPoint y: 345, distance: 19.0
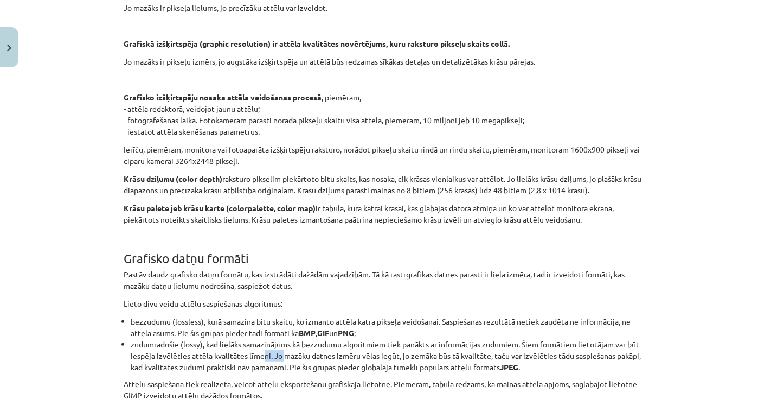
click at [280, 345] on li "zudumradošie (lossy), kad lielāks samazinājums kā bezzudumu algoritmiem tiek pa…" at bounding box center [389, 355] width 517 height 34
drag, startPoint x: 291, startPoint y: 346, endPoint x: 310, endPoint y: 345, distance: 18.4
click at [306, 345] on li "zudumradošie (lossy), kad lielāks samazinājums kā bezzudumu algoritmiem tiek pa…" at bounding box center [389, 355] width 517 height 34
drag, startPoint x: 321, startPoint y: 346, endPoint x: 342, endPoint y: 347, distance: 20.6
click at [331, 347] on li "zudumradošie (lossy), kad lielāks samazinājums kā bezzudumu algoritmiem tiek pa…" at bounding box center [389, 355] width 517 height 34
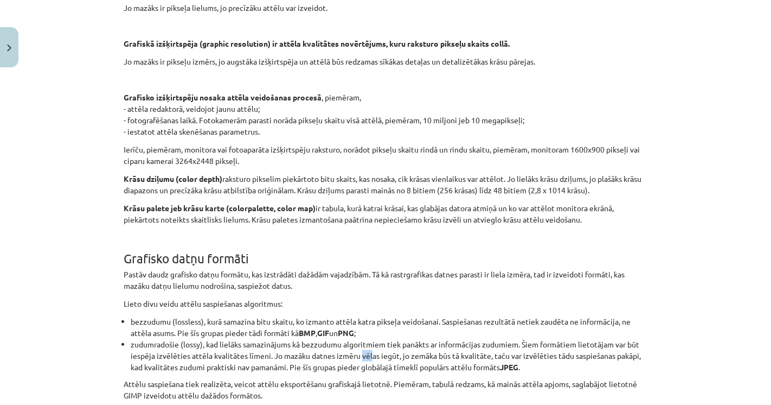
drag, startPoint x: 359, startPoint y: 348, endPoint x: 375, endPoint y: 348, distance: 15.7
click at [369, 348] on li "zudumradošie (lossy), kad lielāks samazinājums kā bezzudumu algoritmiem tiek pa…" at bounding box center [389, 355] width 517 height 34
drag, startPoint x: 395, startPoint y: 348, endPoint x: 416, endPoint y: 347, distance: 20.6
click at [404, 348] on li "zudumradošie (lossy), kad lielāks samazinājums kā bezzudumu algoritmiem tiek pa…" at bounding box center [389, 355] width 517 height 34
drag, startPoint x: 436, startPoint y: 347, endPoint x: 450, endPoint y: 347, distance: 13.6
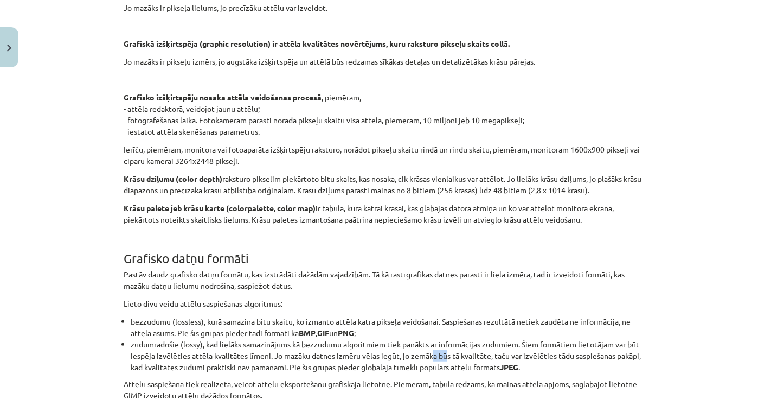
click at [442, 347] on li "zudumradošie (lossy), kad lielāks samazinājums kā bezzudumu algoritmiem tiek pa…" at bounding box center [389, 355] width 517 height 34
drag, startPoint x: 473, startPoint y: 345, endPoint x: 488, endPoint y: 345, distance: 14.1
click at [486, 345] on li "zudumradošie (lossy), kad lielāks samazinājums kā bezzudumu algoritmiem tiek pa…" at bounding box center [389, 355] width 517 height 34
click at [528, 345] on li "zudumradošie (lossy), kad lielāks samazinājums kā bezzudumu algoritmiem tiek pa…" at bounding box center [389, 355] width 517 height 34
click at [477, 357] on li "zudumradošie (lossy), kad lielāks samazinājums kā bezzudumu algoritmiem tiek pa…" at bounding box center [389, 355] width 517 height 34
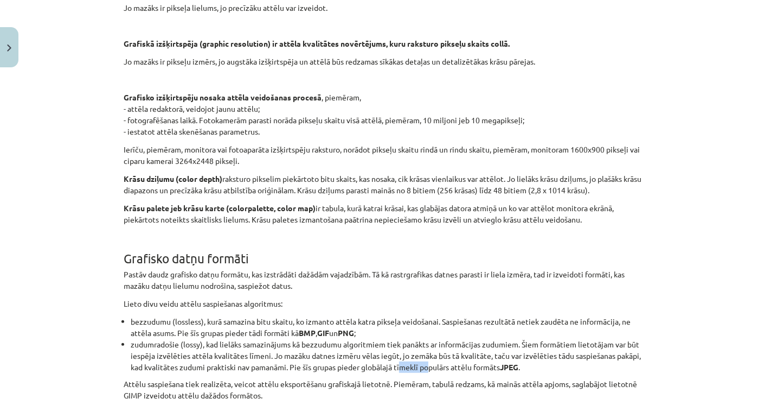
drag, startPoint x: 425, startPoint y: 357, endPoint x: 364, endPoint y: 364, distance: 60.7
drag, startPoint x: 178, startPoint y: 360, endPoint x: 162, endPoint y: 358, distance: 16.4
click at [177, 360] on li "zudumradošie (lossy), kad lielāks samazinājums kā bezzudumu algoritmiem tiek pa…" at bounding box center [389, 355] width 517 height 34
drag, startPoint x: 178, startPoint y: 355, endPoint x: 300, endPoint y: 355, distance: 122.0
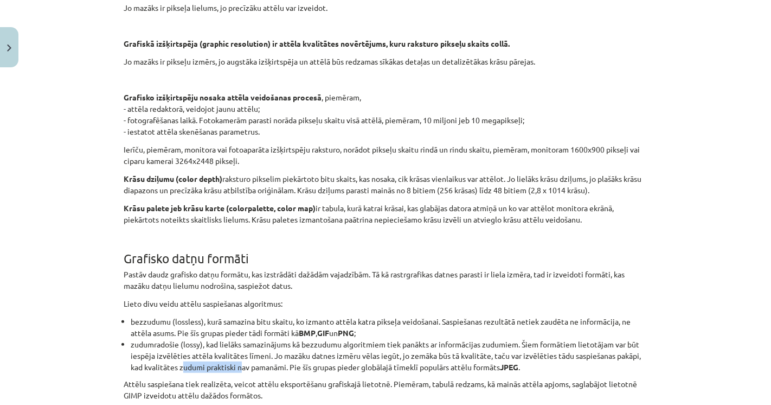
click at [259, 355] on li "zudumradošie (lossy), kad lielāks samazinājums kā bezzudumu algoritmiem tiek pa…" at bounding box center [389, 355] width 517 height 34
drag, startPoint x: 345, startPoint y: 354, endPoint x: 391, endPoint y: 352, distance: 45.6
click at [378, 354] on li "zudumradošie (lossy), kad lielāks samazinājums kā bezzudumu algoritmiem tiek pa…" at bounding box center [389, 355] width 517 height 34
click at [228, 338] on li "zudumradošie (lossy), kad lielāks samazinājums kā bezzudumu algoritmiem tiek pa…" at bounding box center [389, 355] width 517 height 34
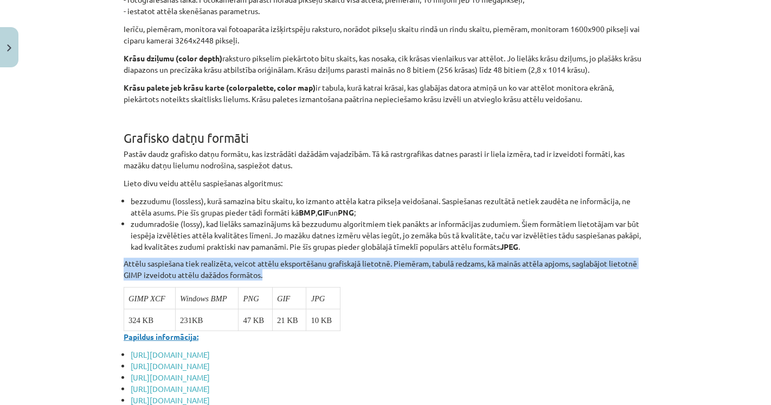
drag, startPoint x: 133, startPoint y: 250, endPoint x: 476, endPoint y: 259, distance: 342.8
click at [339, 262] on p "Attēlu saspiešana tiek realizēta, veicot attēlu eksportēšanu grafiskajā lietotn…" at bounding box center [386, 269] width 524 height 23
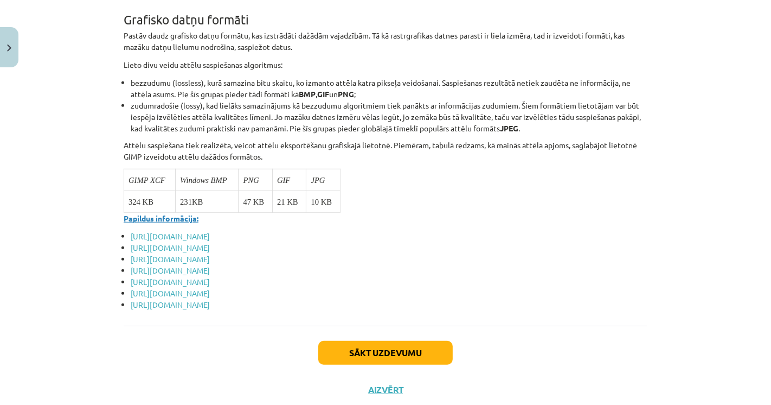
scroll to position [4157, 0]
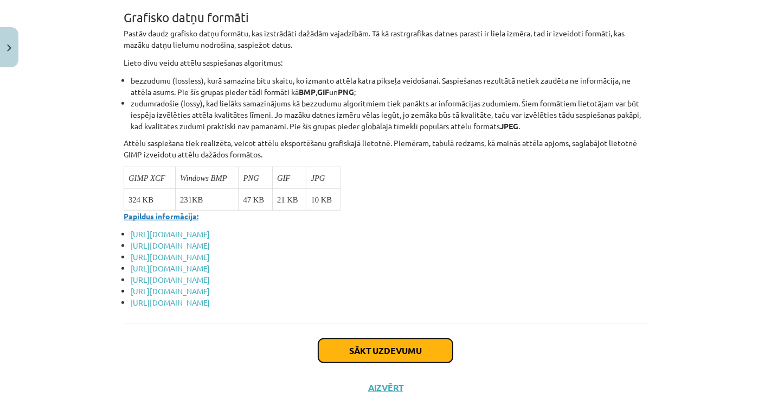
click at [371, 338] on button "Sākt uzdevumu" at bounding box center [385, 350] width 134 height 24
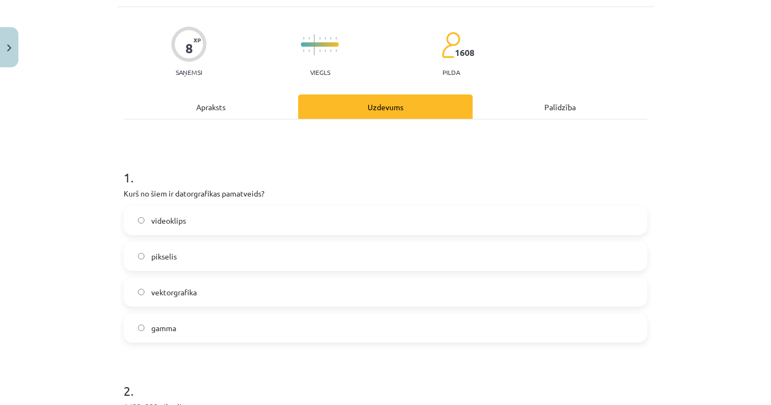
scroll to position [27, 0]
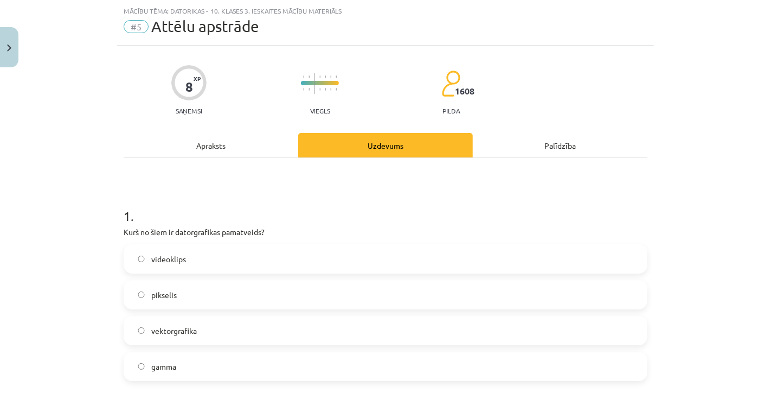
click at [50, 152] on div "Mācību tēma: Datorikas - 10. klases 3. ieskaites mācību materiāls #5 Attēlu aps…" at bounding box center [385, 202] width 771 height 405
click at [169, 323] on label "vektorgrafika" at bounding box center [386, 330] width 522 height 27
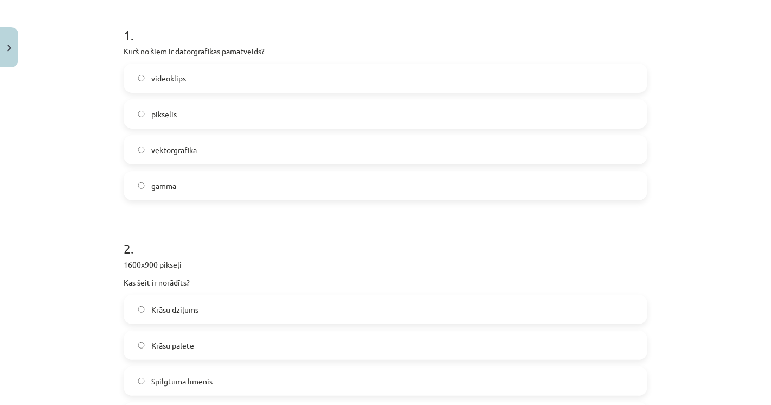
click at [145, 153] on label "vektorgrafika" at bounding box center [386, 149] width 522 height 27
click at [52, 201] on div "Mācību tēma: Datorikas - 10. klases 3. ieskaites mācību materiāls #5 Attēlu aps…" at bounding box center [385, 202] width 771 height 405
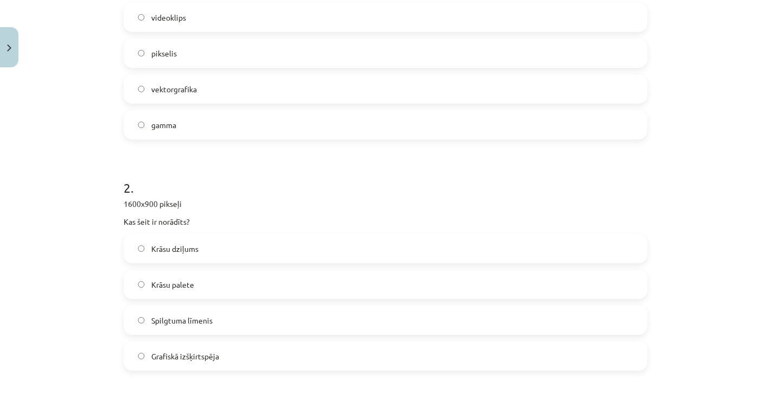
click at [187, 355] on span "Grafiskā izšķirtspēja" at bounding box center [185, 355] width 68 height 11
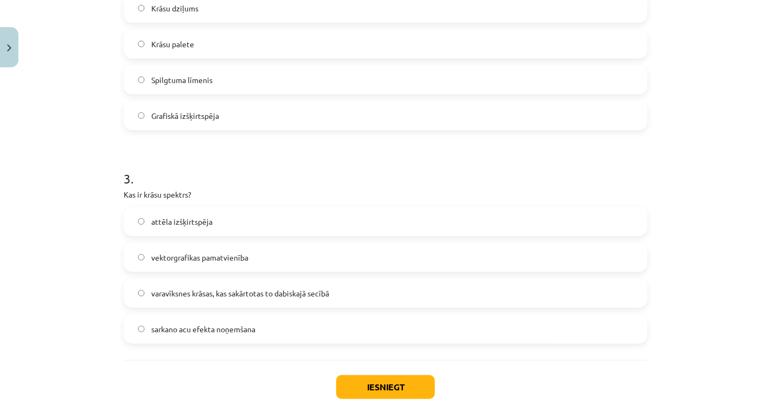
scroll to position [509, 0]
click at [129, 194] on p "Kas ir krāsu spektrs?" at bounding box center [386, 193] width 524 height 11
click at [82, 222] on div "Mācību tēma: Datorikas - 10. klases 3. ieskaites mācību materiāls #5 Attēlu aps…" at bounding box center [385, 202] width 771 height 405
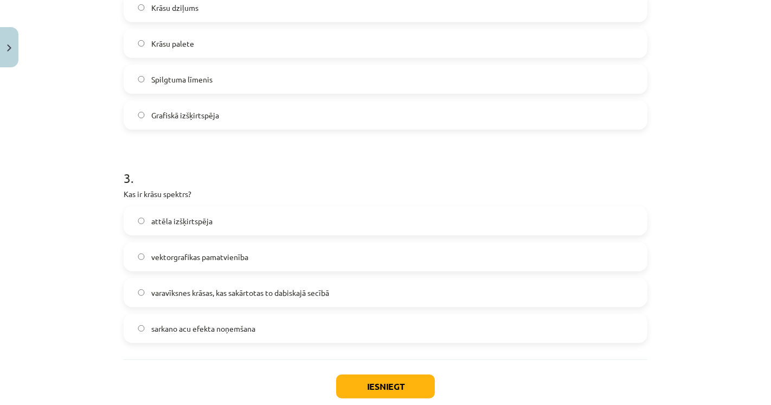
click at [208, 288] on span "varavīksnes krāsas, kas sakārtotas to dabiskajā secībā" at bounding box center [240, 292] width 178 height 11
click at [73, 299] on div "Mācību tēma: Datorikas - 10. klases 3. ieskaites mācību materiāls #5 Attēlu aps…" at bounding box center [385, 202] width 771 height 405
drag, startPoint x: 364, startPoint y: 380, endPoint x: 288, endPoint y: 373, distance: 76.2
click at [361, 380] on button "Iesniegt" at bounding box center [385, 386] width 99 height 24
click at [287, 373] on div "Iesniegt Aizvērt" at bounding box center [386, 397] width 524 height 76
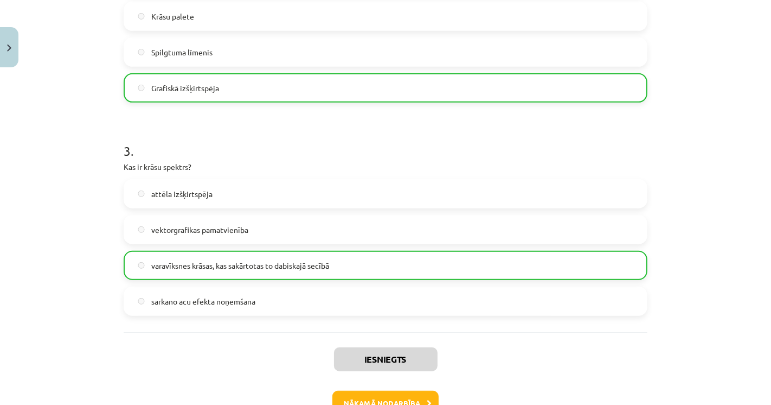
scroll to position [606, 0]
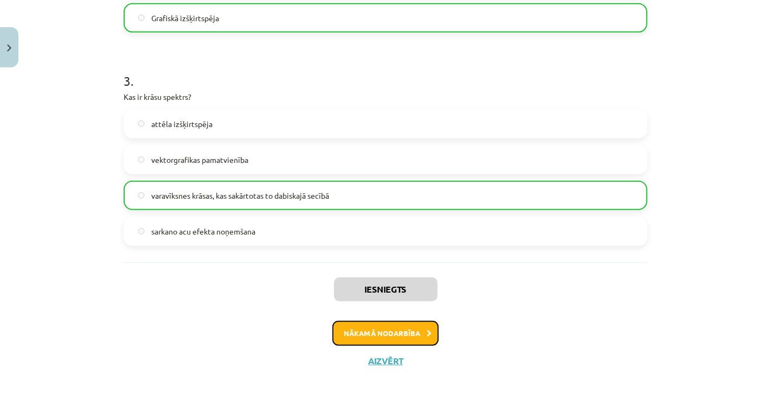
click at [400, 325] on button "Nākamā nodarbība" at bounding box center [385, 332] width 106 height 25
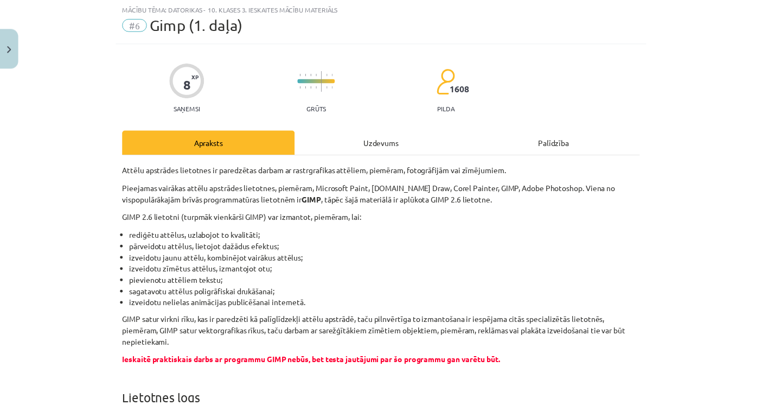
scroll to position [27, 0]
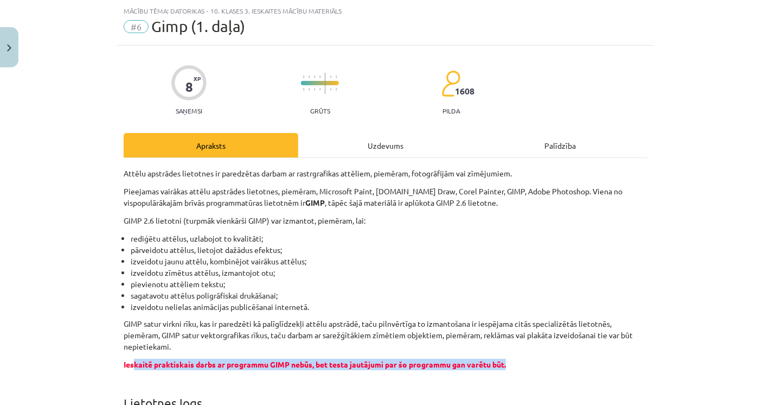
drag, startPoint x: 519, startPoint y: 361, endPoint x: 122, endPoint y: 364, distance: 397.0
click at [124, 364] on p "Ieskaitē praktiskais darbs ar programmu GIMP nebūs, bet testa jautājumi par šo …" at bounding box center [386, 363] width 524 height 11
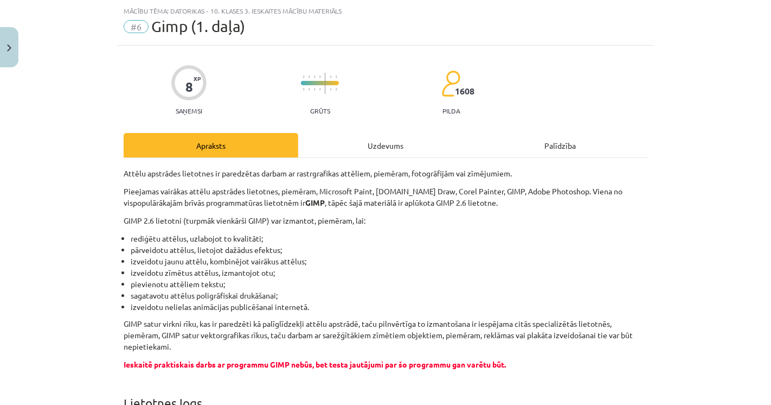
click at [4, 53] on button "Close" at bounding box center [9, 47] width 18 height 40
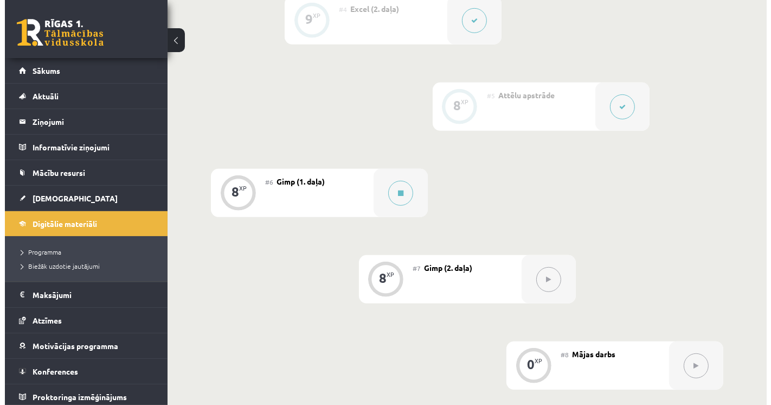
scroll to position [602, 0]
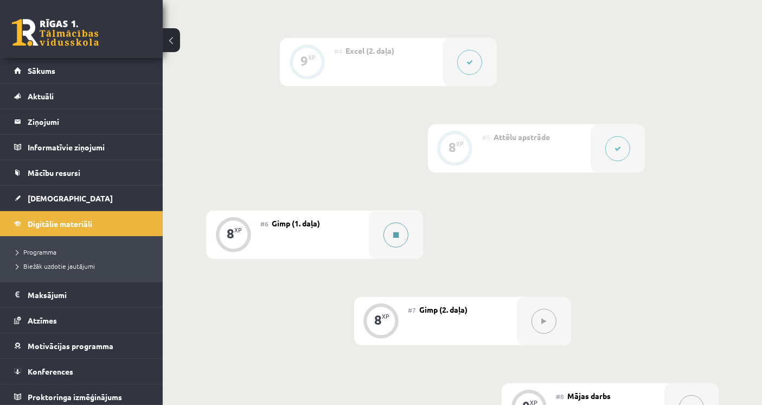
click at [404, 222] on button at bounding box center [395, 234] width 25 height 25
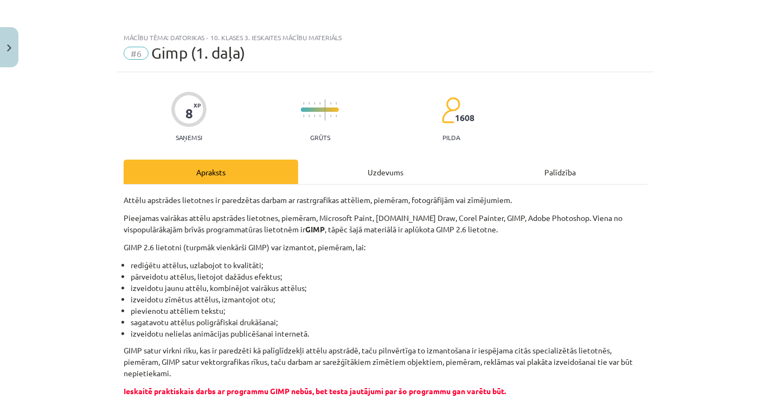
drag, startPoint x: 125, startPoint y: 203, endPoint x: 133, endPoint y: 204, distance: 8.2
click at [126, 203] on p "Attēlu apstrādes lietotnes ir paredzētas darbam ar rastrgrafikas attēliem, piem…" at bounding box center [386, 199] width 524 height 11
drag, startPoint x: 120, startPoint y: 213, endPoint x: 360, endPoint y: 209, distance: 239.2
drag, startPoint x: 407, startPoint y: 200, endPoint x: 456, endPoint y: 200, distance: 48.3
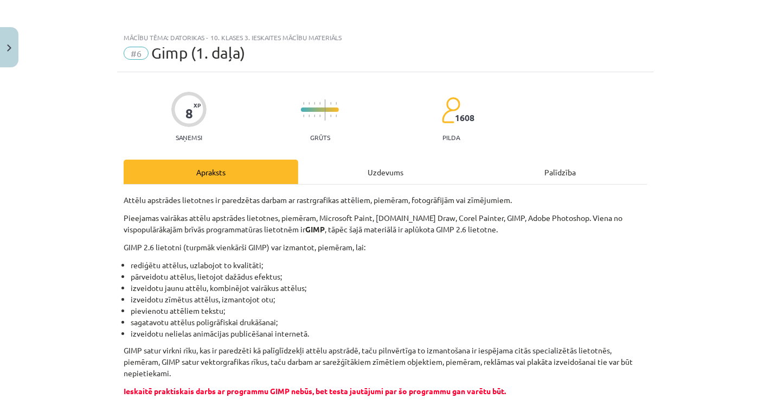
click at [416, 199] on p "Attēlu apstrādes lietotnes ir paredzētas darbam ar rastrgrafikas attēliem, piem…" at bounding box center [386, 199] width 524 height 11
drag, startPoint x: 465, startPoint y: 201, endPoint x: 471, endPoint y: 201, distance: 6.0
click at [468, 201] on p "Attēlu apstrādes lietotnes ir paredzētas darbam ar rastrgrafikas attēliem, piem…" at bounding box center [386, 199] width 524 height 11
drag, startPoint x: 519, startPoint y: 206, endPoint x: 525, endPoint y: 208, distance: 6.3
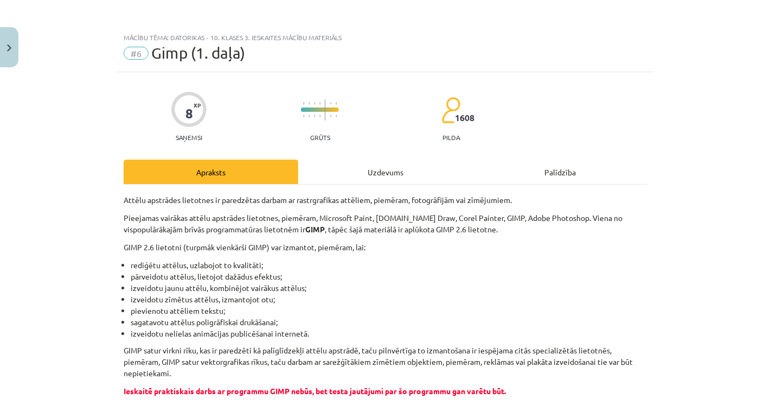
drag, startPoint x: 131, startPoint y: 233, endPoint x: 145, endPoint y: 229, distance: 14.1
click at [141, 230] on p "Pieejamas vairākas attēlu apstrādes lietotnes, piemēram, Microsoft Paint, [DOMA…" at bounding box center [386, 223] width 524 height 23
drag, startPoint x: 238, startPoint y: 230, endPoint x: 245, endPoint y: 230, distance: 7.0
click at [242, 230] on p "Pieejamas vairākas attēlu apstrādes lietotnes, piemēram, Microsoft Paint, [DOMA…" at bounding box center [386, 223] width 524 height 23
drag, startPoint x: 277, startPoint y: 232, endPoint x: 419, endPoint y: 234, distance: 142.1
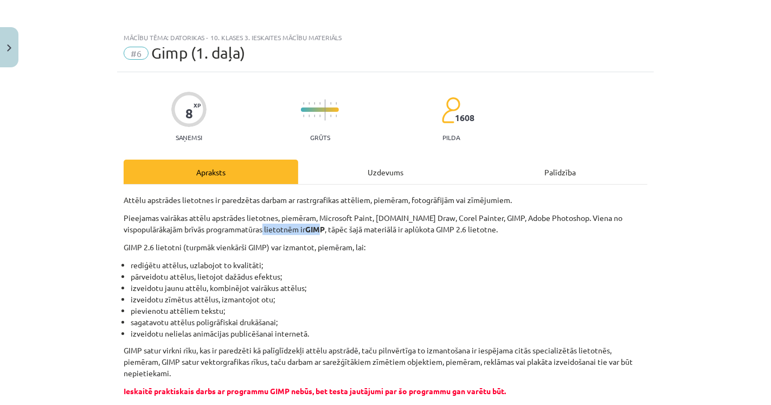
click at [380, 233] on p "Pieejamas vairākas attēlu apstrādes lietotnes, piemēram, Microsoft Paint, [DOMA…" at bounding box center [386, 223] width 524 height 23
click at [419, 234] on p "Pieejamas vairākas attēlu apstrādes lietotnes, piemēram, Microsoft Paint, [DOMA…" at bounding box center [386, 223] width 524 height 23
drag, startPoint x: 127, startPoint y: 251, endPoint x: 198, endPoint y: 248, distance: 71.1
click at [174, 248] on p "GIMP 2.6 lietotni (turpmāk vienkārši GIMP) var izmantot, piemēram, lai:" at bounding box center [386, 246] width 524 height 11
click at [273, 244] on p "GIMP 2.6 lietotni (turpmāk vienkārši GIMP) var izmantot, piemēram, lai:" at bounding box center [386, 246] width 524 height 11
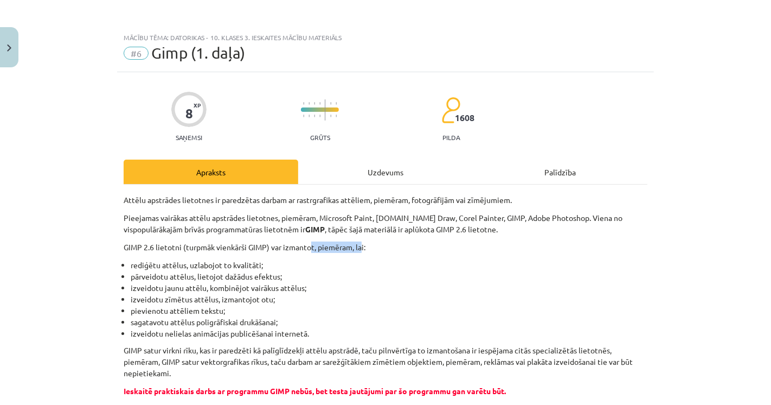
drag, startPoint x: 336, startPoint y: 242, endPoint x: 359, endPoint y: 242, distance: 23.3
click at [357, 242] on p "GIMP 2.6 lietotni (turpmāk vienkārši GIMP) var izmantot, piemēram, lai:" at bounding box center [386, 246] width 524 height 11
click at [145, 267] on li "rediģētu attēlus, uzlabojot to kvalitāti;" at bounding box center [389, 264] width 517 height 11
drag, startPoint x: 173, startPoint y: 268, endPoint x: 211, endPoint y: 268, distance: 38.5
click at [197, 268] on li "rediģētu attēlus, uzlabojot to kvalitāti;" at bounding box center [389, 264] width 517 height 11
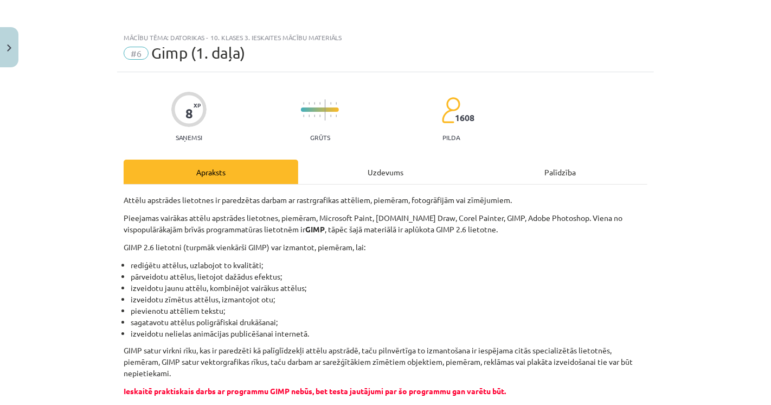
click at [213, 268] on li "rediģētu attēlus, uzlabojot to kvalitāti;" at bounding box center [389, 264] width 517 height 11
drag, startPoint x: 230, startPoint y: 267, endPoint x: 244, endPoint y: 268, distance: 13.6
click at [234, 267] on li "rediģētu attēlus, uzlabojot to kvalitāti;" at bounding box center [389, 264] width 517 height 11
click at [244, 268] on li "rediģētu attēlus, uzlabojot to kvalitāti;" at bounding box center [389, 264] width 517 height 11
drag, startPoint x: 323, startPoint y: 232, endPoint x: 189, endPoint y: 233, distance: 133.9
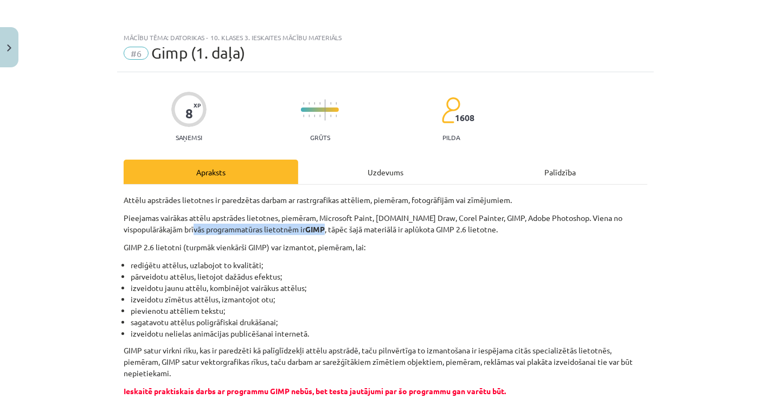
click at [189, 232] on p "Pieejamas vairākas attēlu apstrādes lietotnes, piemēram, Microsoft Paint, [DOMA…" at bounding box center [386, 223] width 524 height 23
drag, startPoint x: 125, startPoint y: 278, endPoint x: 172, endPoint y: 263, distance: 49.4
click at [161, 265] on ul "rediģētu attēlus, uzlabojot to kvalitāti; pārveidotu attēlus, lietojot dažādus …" at bounding box center [386, 299] width 524 height 80
click at [106, 284] on div "Mācību tēma: Datorikas - 10. klases 3. ieskaites mācību materiāls #6 Gimp (1. d…" at bounding box center [385, 202] width 771 height 405
drag, startPoint x: 161, startPoint y: 273, endPoint x: 209, endPoint y: 273, distance: 48.3
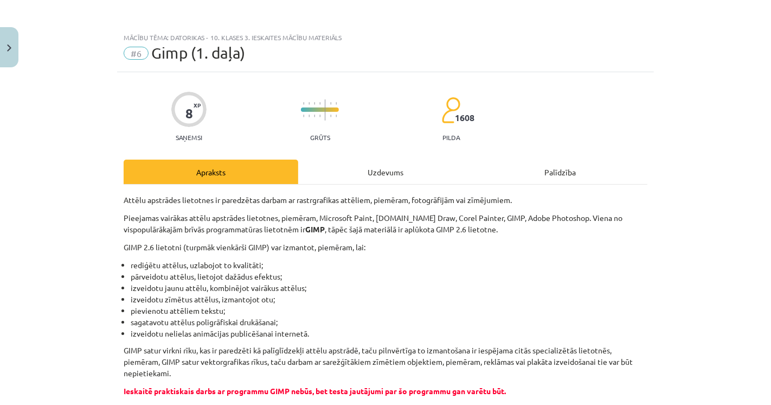
click at [187, 273] on li "pārveidotu attēlus, lietojot dažādus efektus;" at bounding box center [389, 276] width 517 height 11
click at [256, 277] on li "pārveidotu attēlus, lietojot dažādus efektus;" at bounding box center [389, 276] width 517 height 11
drag, startPoint x: 136, startPoint y: 291, endPoint x: 171, endPoint y: 295, distance: 35.5
click at [167, 295] on ul "rediģētu attēlus, uzlabojot to kvalitāti; pārveidotu attēlus, lietojot dažādus …" at bounding box center [386, 299] width 524 height 80
drag, startPoint x: 265, startPoint y: 294, endPoint x: 266, endPoint y: 303, distance: 8.7
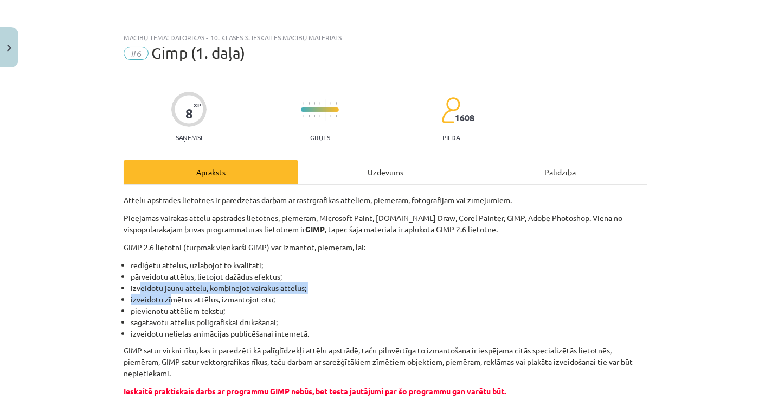
click at [265, 294] on li "izveidotu zīmētus attēlus, izmantojot otu;" at bounding box center [389, 298] width 517 height 11
click at [153, 307] on li "pievienotu attēliem tekstu;" at bounding box center [389, 310] width 517 height 11
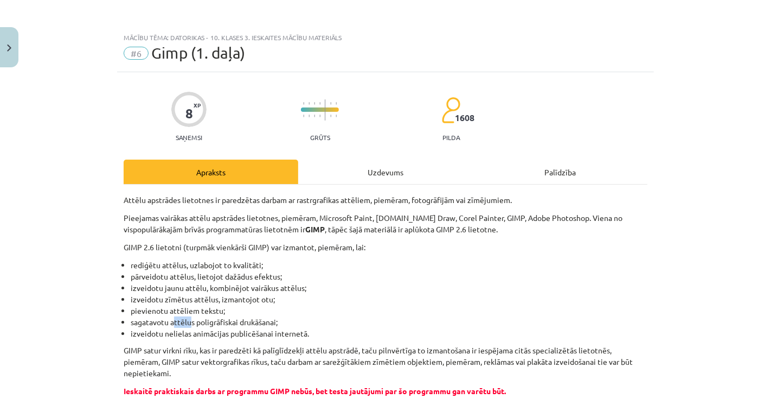
click at [189, 318] on li "sagatavotu attēlus poligrāfiskai drukāšanai;" at bounding box center [389, 321] width 517 height 11
drag, startPoint x: 206, startPoint y: 318, endPoint x: 234, endPoint y: 323, distance: 28.6
click at [223, 323] on li "sagatavotu attēlus poligrāfiskai drukāšanai;" at bounding box center [389, 321] width 517 height 11
click at [251, 321] on li "sagatavotu attēlus poligrāfiskai drukāšanai;" at bounding box center [389, 321] width 517 height 11
click at [259, 333] on li "izveidotu nelielas animācijas publicēšanai internetā." at bounding box center [389, 333] width 517 height 11
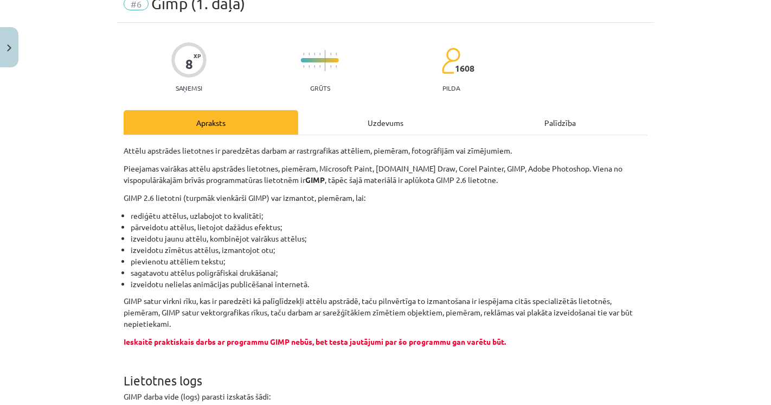
scroll to position [60, 0]
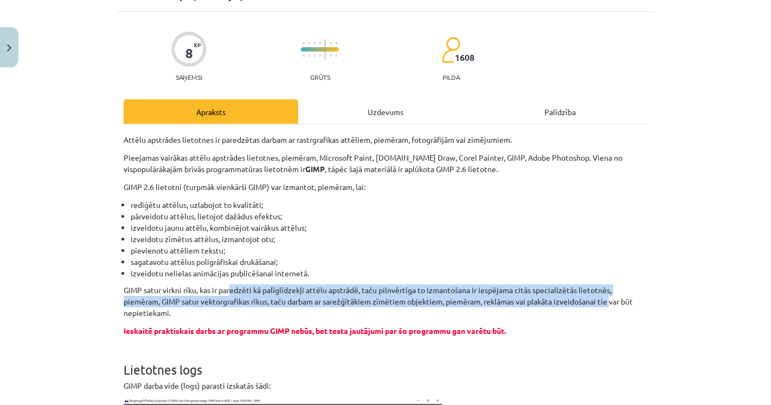
drag, startPoint x: 226, startPoint y: 293, endPoint x: 610, endPoint y: 298, distance: 383.4
click at [610, 298] on p "GIMP satur virkni rīku, kas ir paredzēti kā palīglīdzekļi attēlu apstrādē, taču…" at bounding box center [386, 301] width 524 height 34
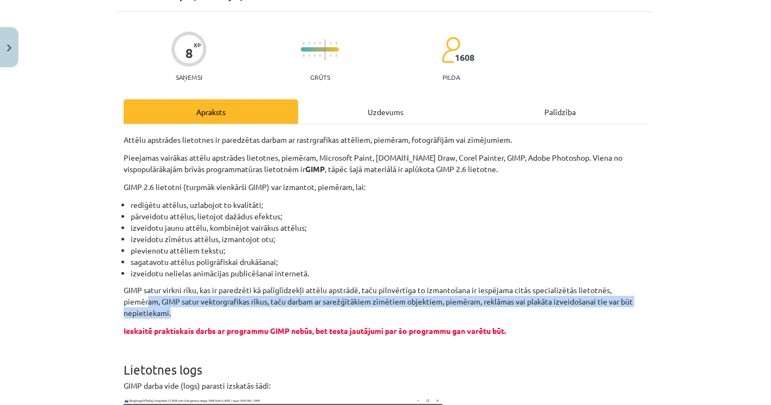
drag, startPoint x: 169, startPoint y: 309, endPoint x: 143, endPoint y: 304, distance: 26.5
click at [143, 304] on p "GIMP satur virkni rīku, kas ir paredzēti kā palīglīdzekļi attēlu apstrādē, taču…" at bounding box center [386, 301] width 524 height 34
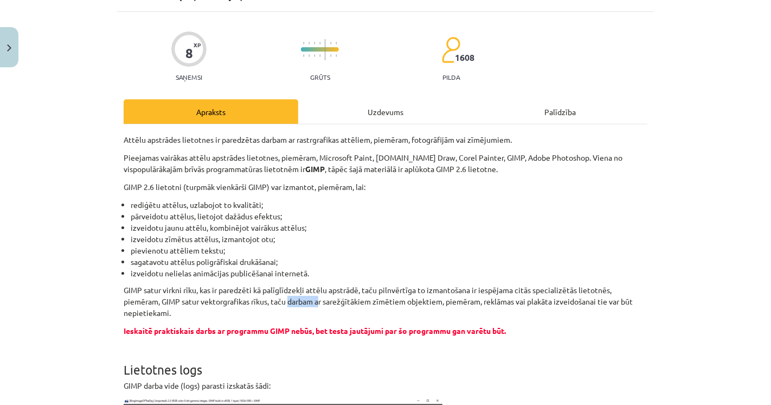
drag, startPoint x: 300, startPoint y: 303, endPoint x: 337, endPoint y: 300, distance: 37.6
click at [335, 300] on p "GIMP satur virkni rīku, kas ir paredzēti kā palīglīdzekļi attēlu apstrādē, taču…" at bounding box center [386, 301] width 524 height 34
drag, startPoint x: 380, startPoint y: 300, endPoint x: 407, endPoint y: 298, distance: 26.6
click at [396, 298] on p "GIMP satur virkni rīku, kas ir paredzēti kā palīglīdzekļi attēlu apstrādē, taču…" at bounding box center [386, 301] width 524 height 34
click at [420, 303] on p "GIMP satur virkni rīku, kas ir paredzēti kā palīglīdzekļi attēlu apstrādē, taču…" at bounding box center [386, 301] width 524 height 34
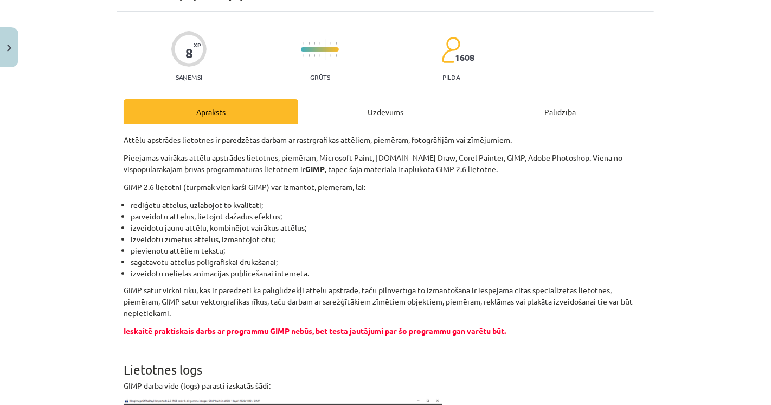
click at [651, 109] on div "Mācību tēma: Datorikas - 10. klases 3. ieskaites mācību materiāls #6 Gimp (1. d…" at bounding box center [385, 202] width 771 height 405
